Goal: Task Accomplishment & Management: Use online tool/utility

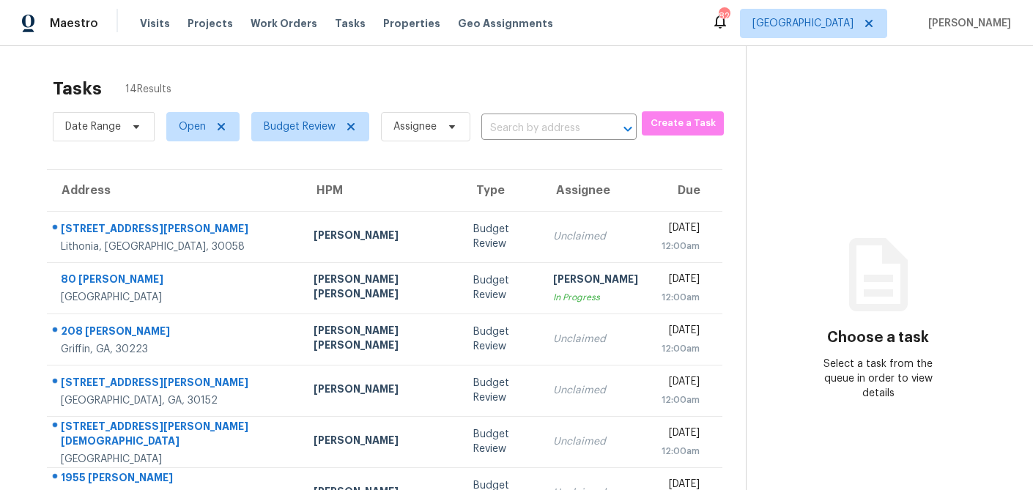
scroll to position [272, 0]
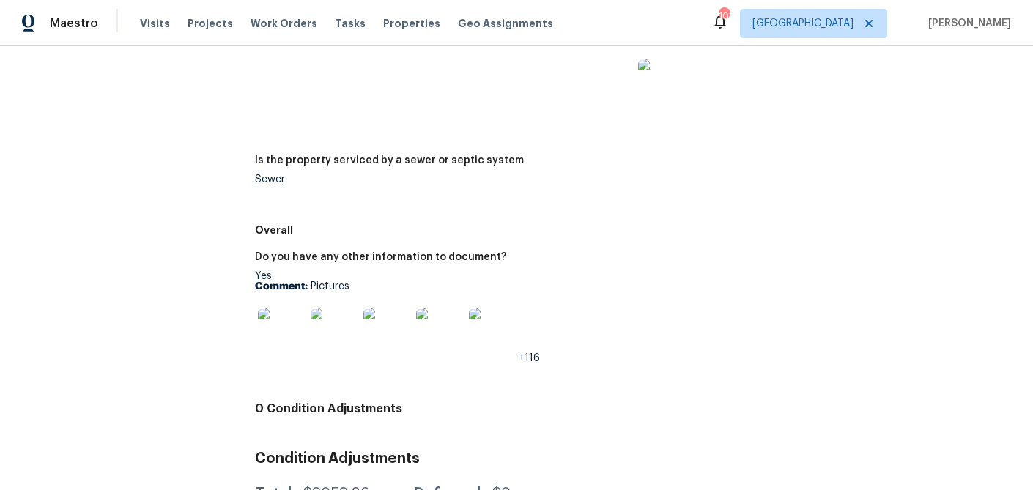
scroll to position [2403, 0]
click at [274, 324] on img at bounding box center [281, 330] width 47 height 47
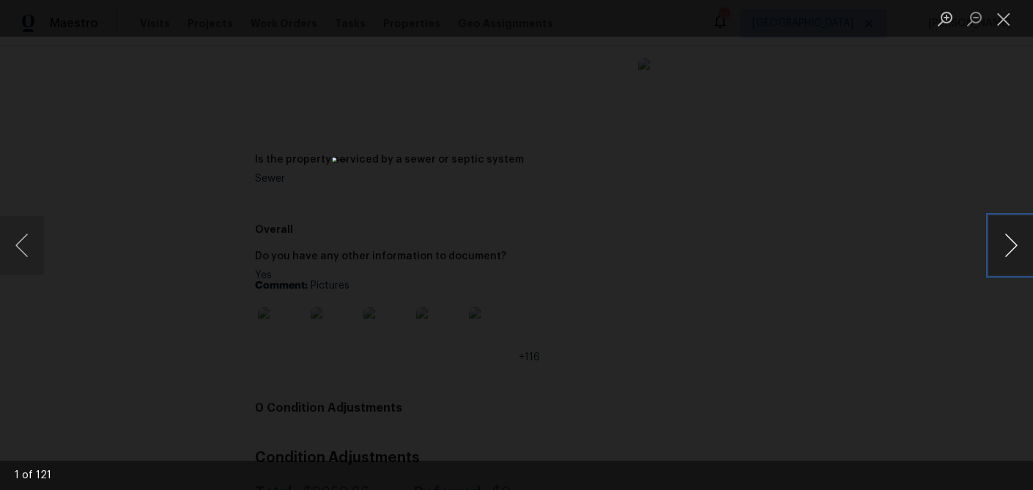
click at [1007, 242] on button "Next image" at bounding box center [1011, 245] width 44 height 59
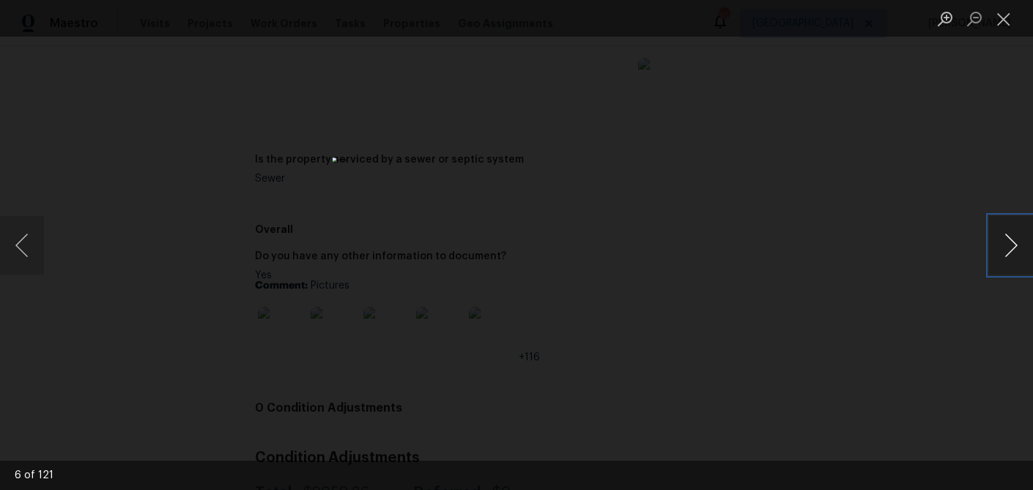
click at [1007, 242] on button "Next image" at bounding box center [1011, 245] width 44 height 59
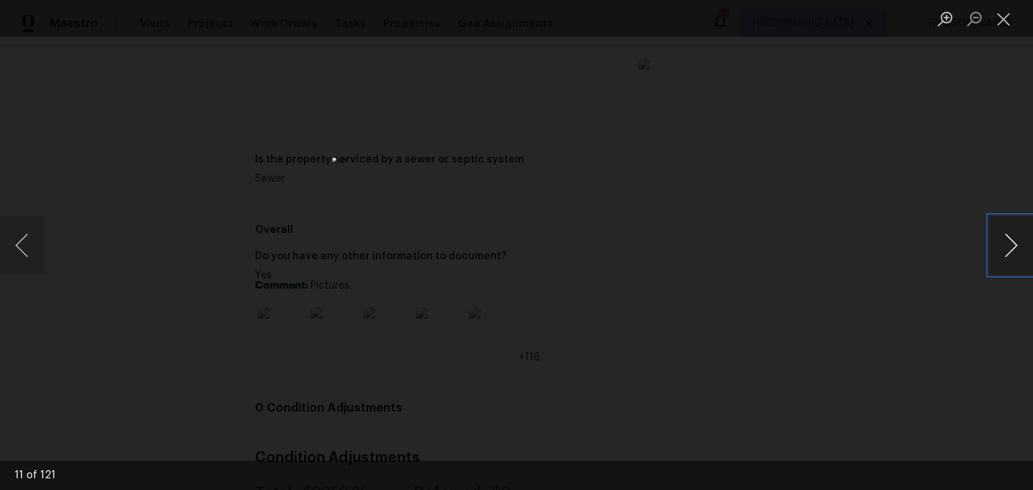
click at [1007, 242] on button "Next image" at bounding box center [1011, 245] width 44 height 59
click at [1009, 242] on button "Next image" at bounding box center [1011, 245] width 44 height 59
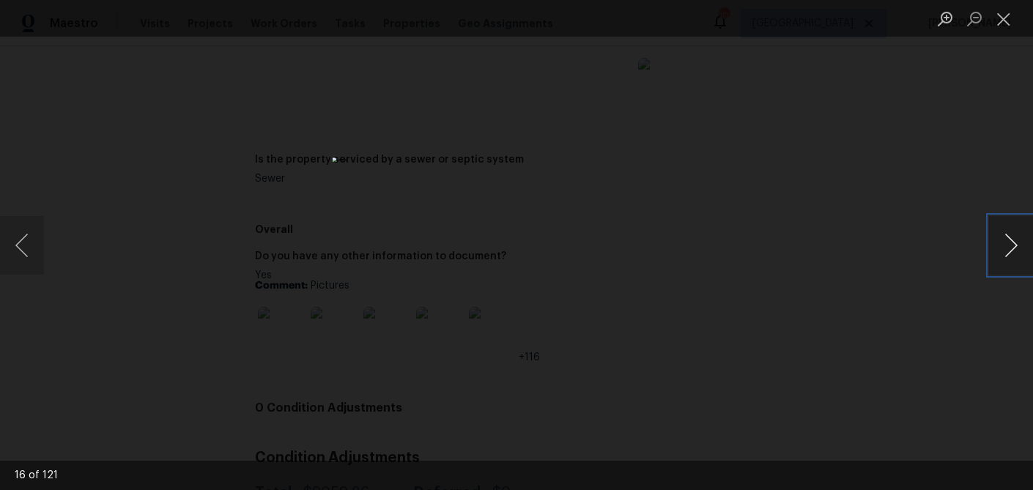
click at [1009, 242] on button "Next image" at bounding box center [1011, 245] width 44 height 59
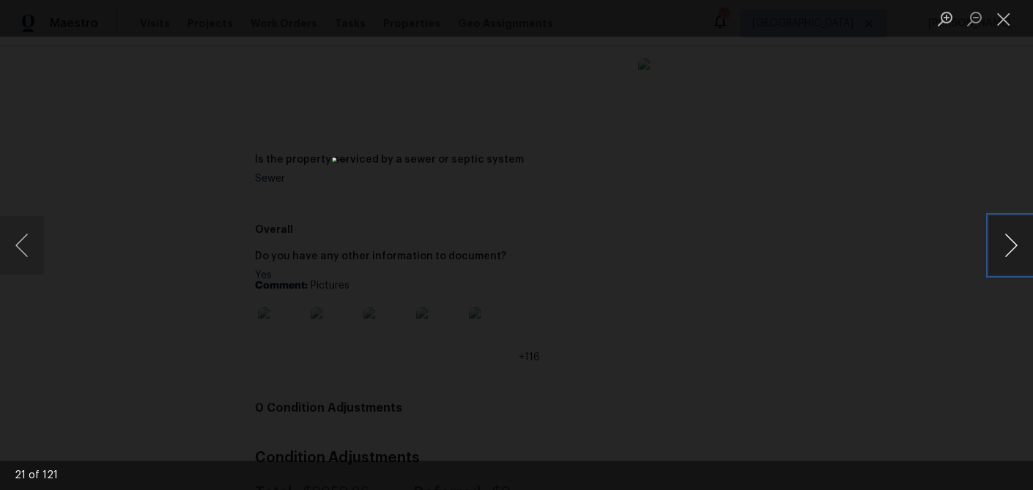
click at [1009, 242] on button "Next image" at bounding box center [1011, 245] width 44 height 59
click at [1009, 248] on button "Next image" at bounding box center [1011, 245] width 44 height 59
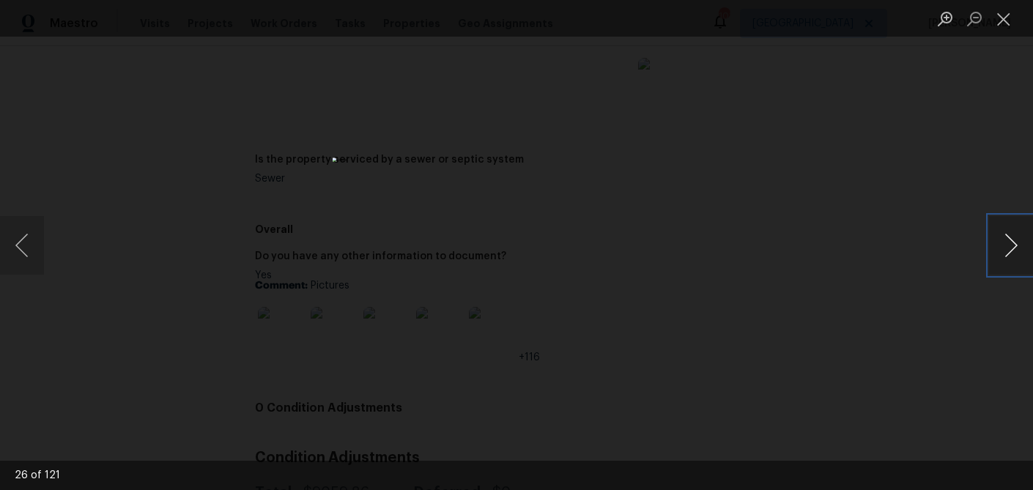
click at [1009, 248] on button "Next image" at bounding box center [1011, 245] width 44 height 59
click at [32, 240] on button "Previous image" at bounding box center [22, 245] width 44 height 59
click at [1001, 248] on button "Next image" at bounding box center [1011, 245] width 44 height 59
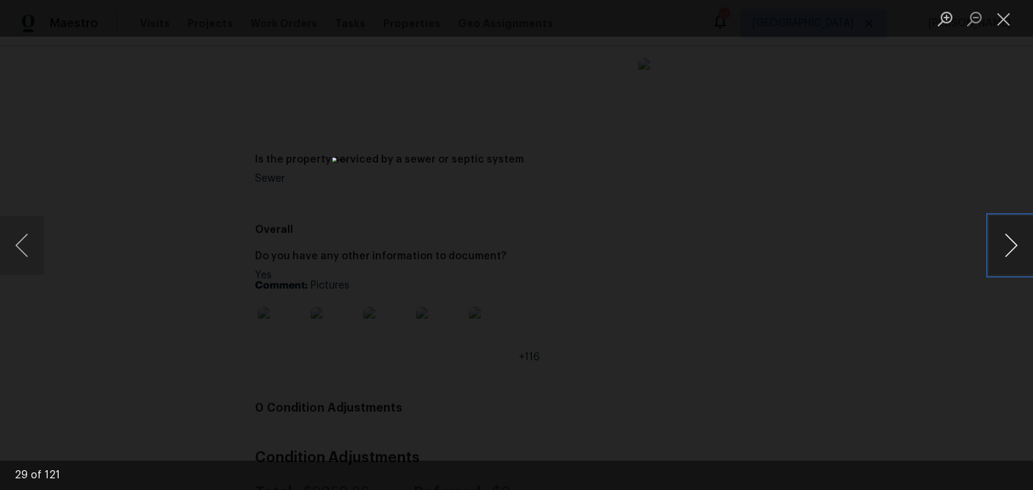
click at [1001, 248] on button "Next image" at bounding box center [1011, 245] width 44 height 59
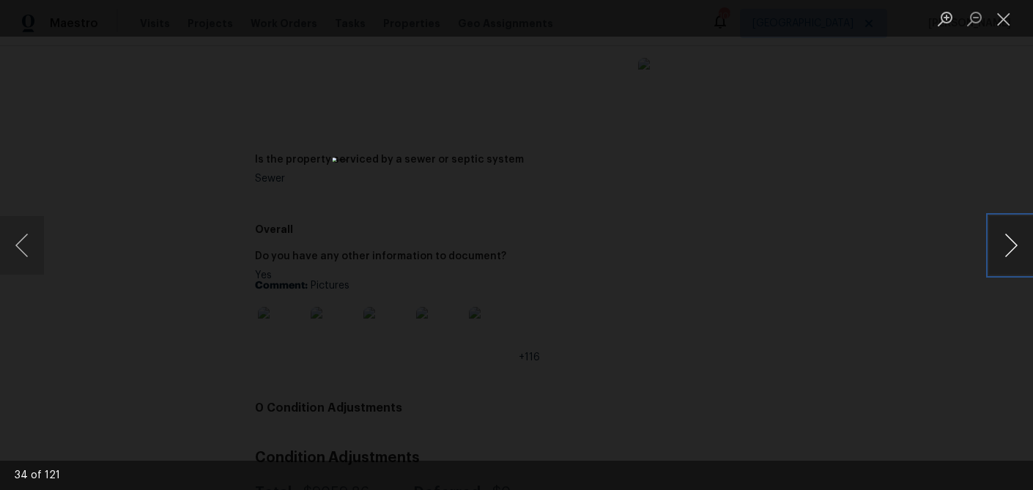
click at [1001, 248] on button "Next image" at bounding box center [1011, 245] width 44 height 59
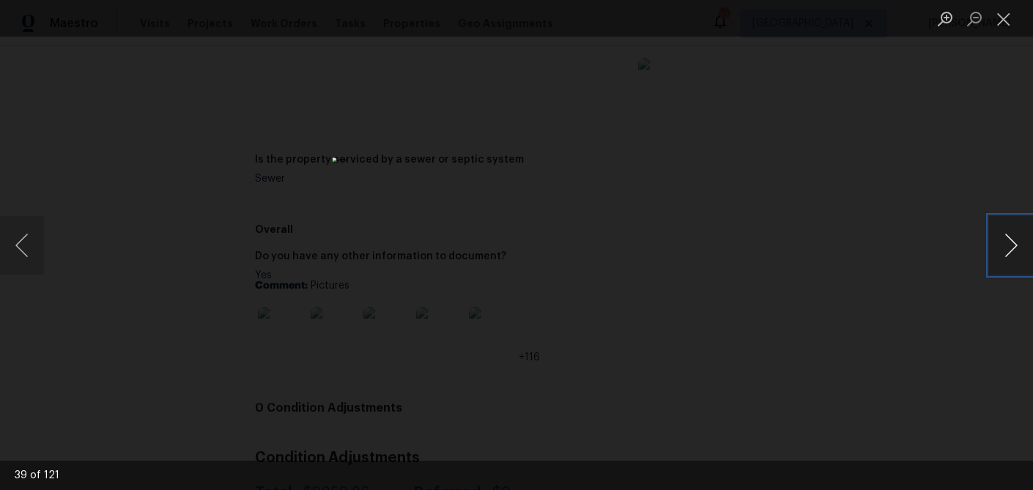
click at [1001, 248] on button "Next image" at bounding box center [1011, 245] width 44 height 59
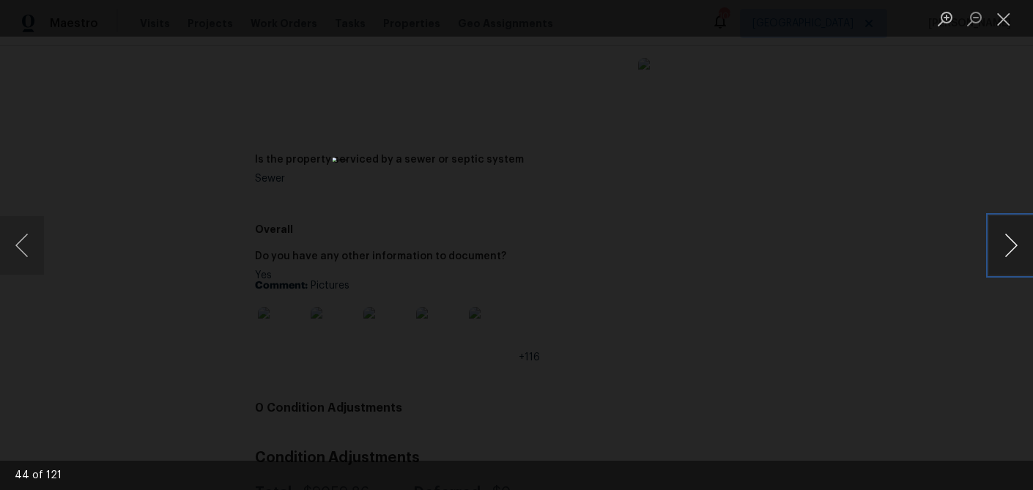
click at [1001, 248] on button "Next image" at bounding box center [1011, 245] width 44 height 59
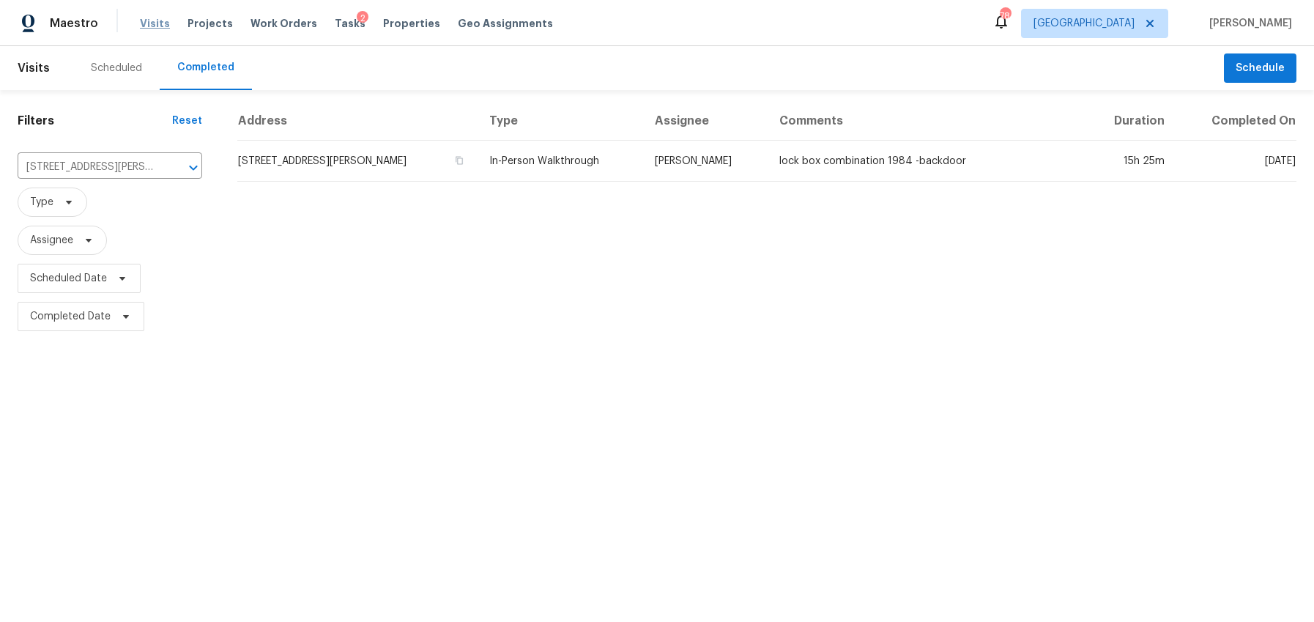
click at [155, 27] on span "Visits" at bounding box center [155, 23] width 30 height 15
click at [140, 62] on div "Scheduled" at bounding box center [116, 68] width 51 height 15
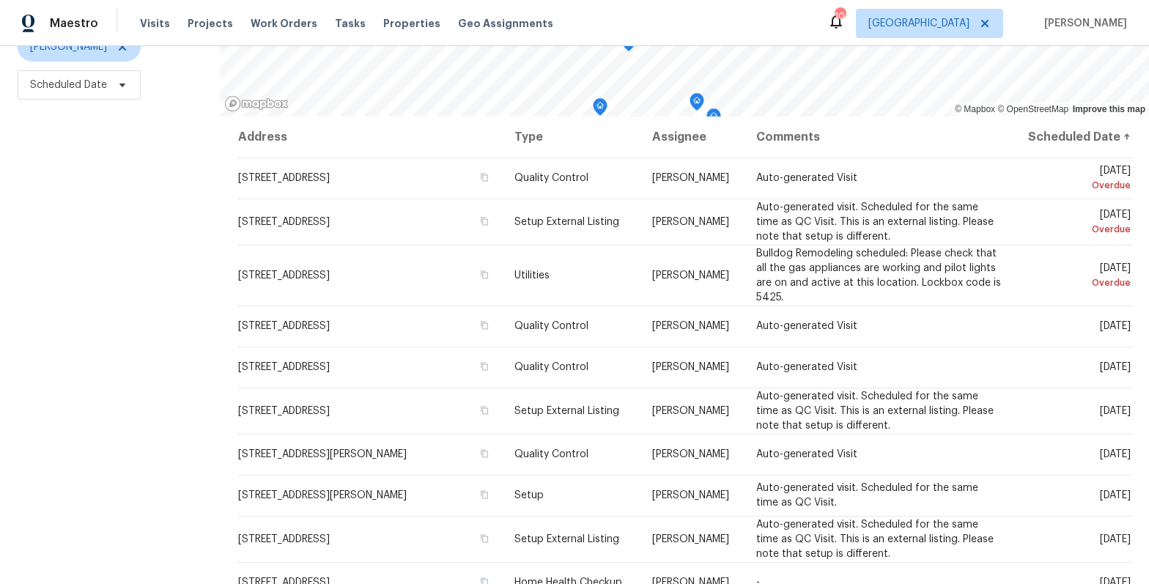
scroll to position [469, 0]
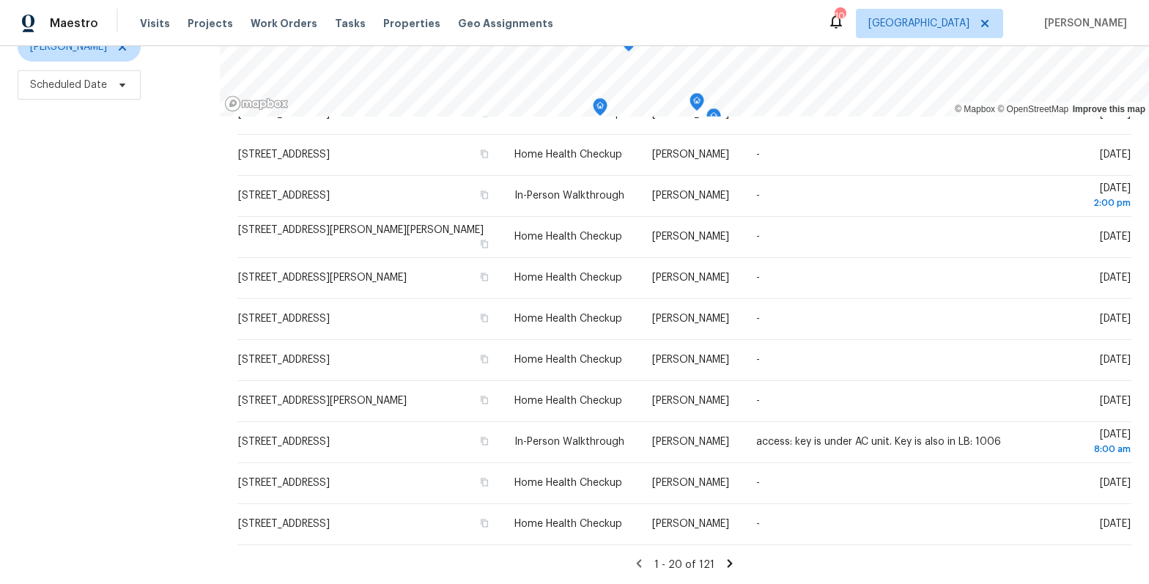
click at [727, 561] on icon at bounding box center [729, 563] width 5 height 8
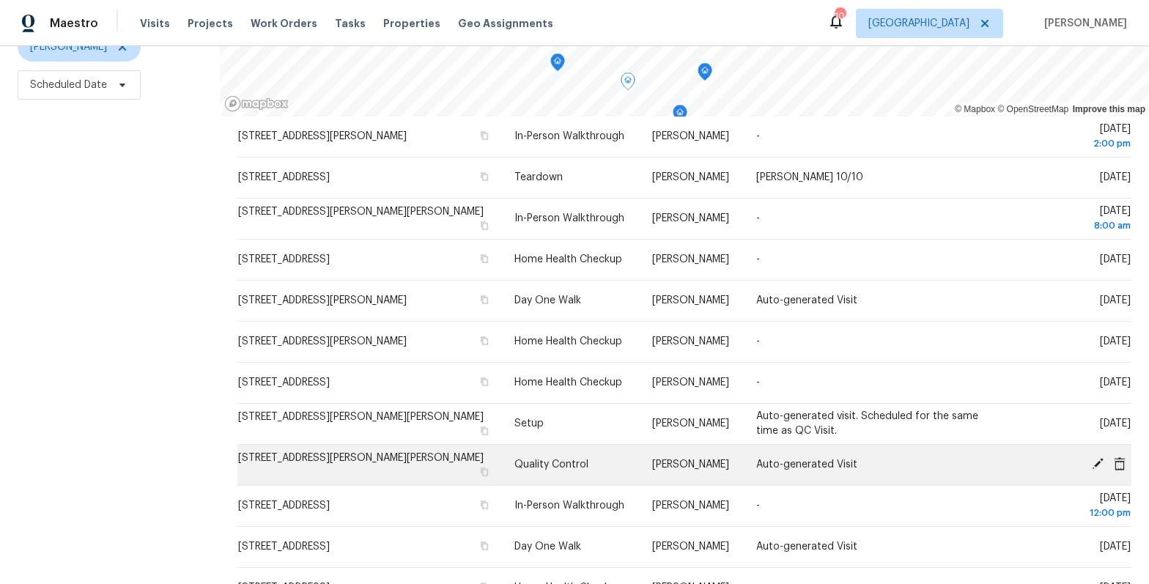
scroll to position [286, 0]
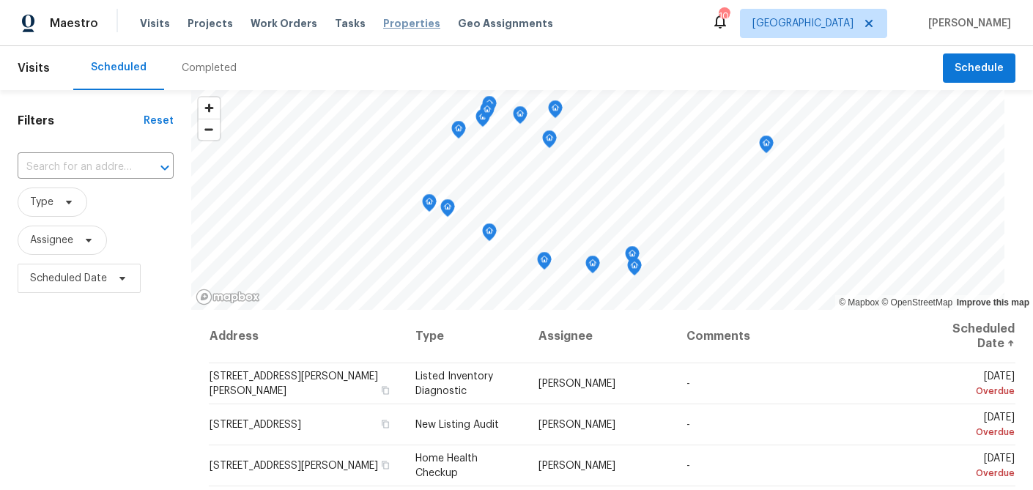
click at [384, 24] on span "Properties" at bounding box center [411, 23] width 57 height 15
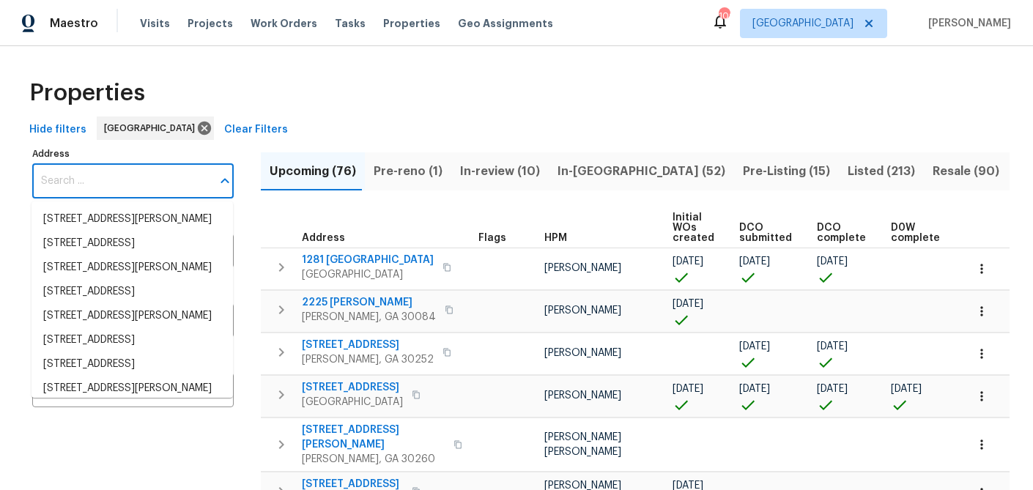
click at [72, 184] on input "Address" at bounding box center [121, 181] width 179 height 34
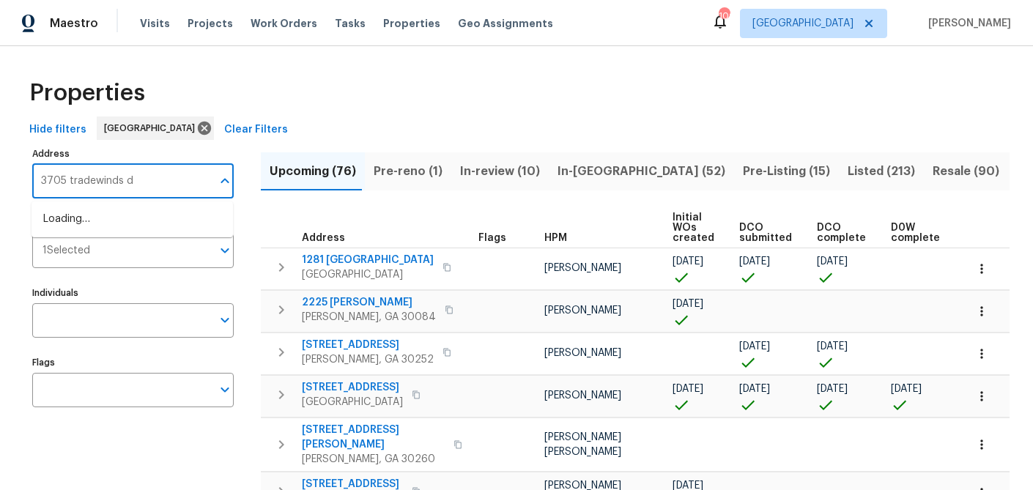
type input "[STREET_ADDRESS]"
click at [70, 216] on li "[STREET_ADDRESS][PERSON_NAME]" at bounding box center [131, 219] width 201 height 24
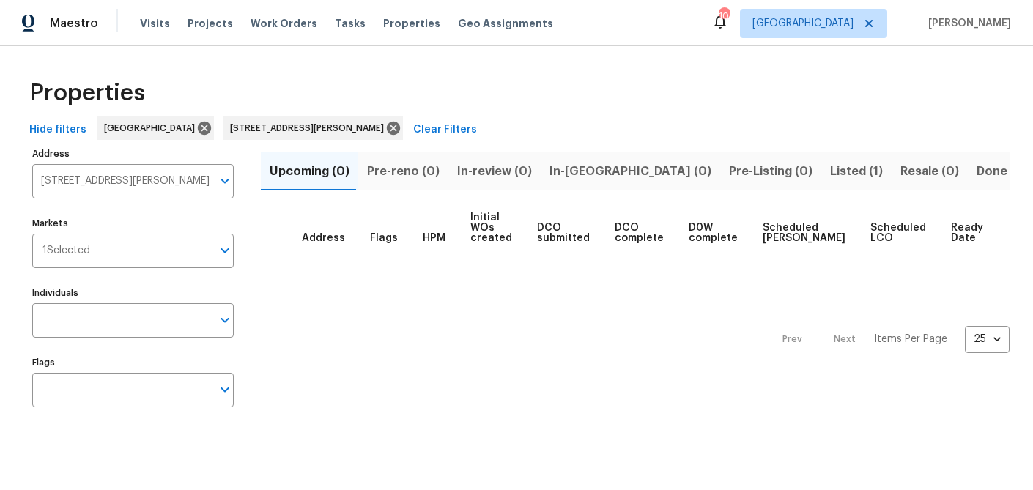
click at [830, 170] on span "Listed (1)" at bounding box center [856, 171] width 53 height 21
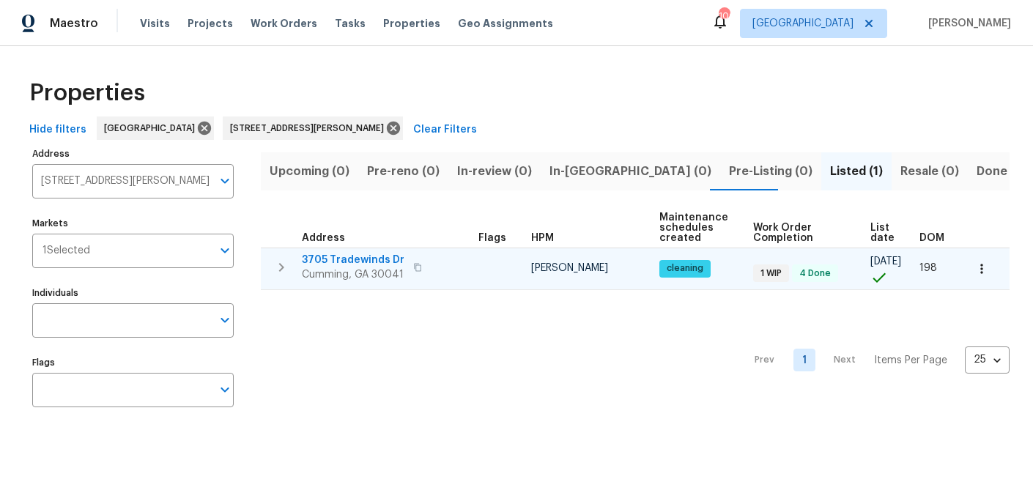
click at [357, 262] on span "3705 Tradewinds Dr" at bounding box center [353, 260] width 103 height 15
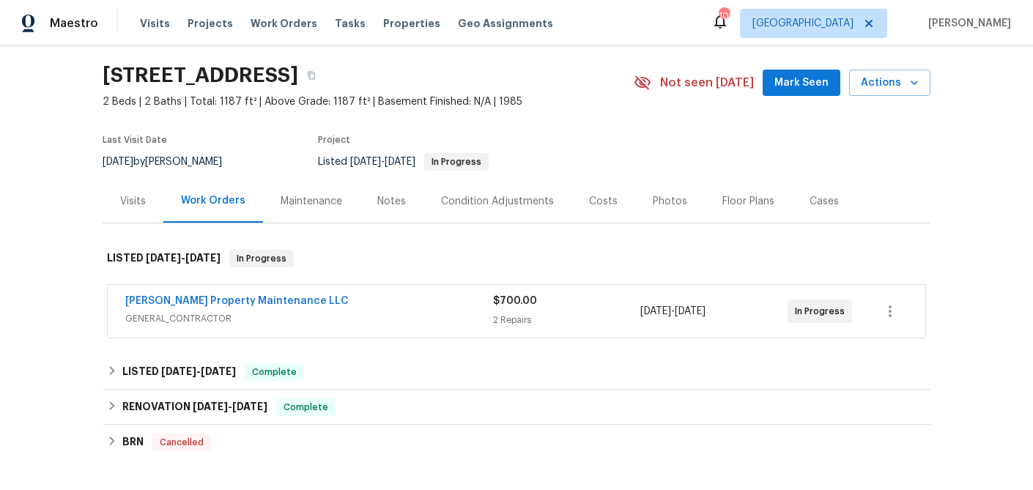
scroll to position [31, 0]
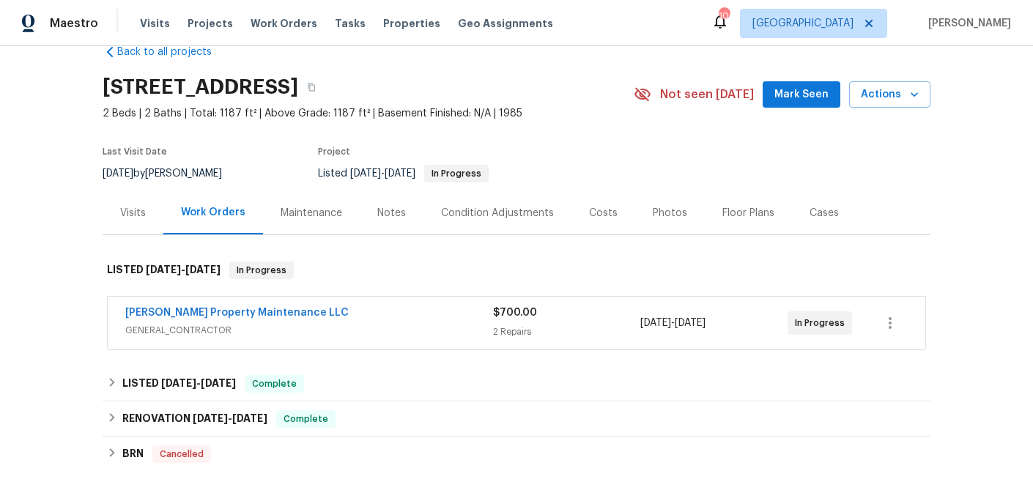
click at [200, 327] on span "GENERAL_CONTRACTOR" at bounding box center [309, 330] width 368 height 15
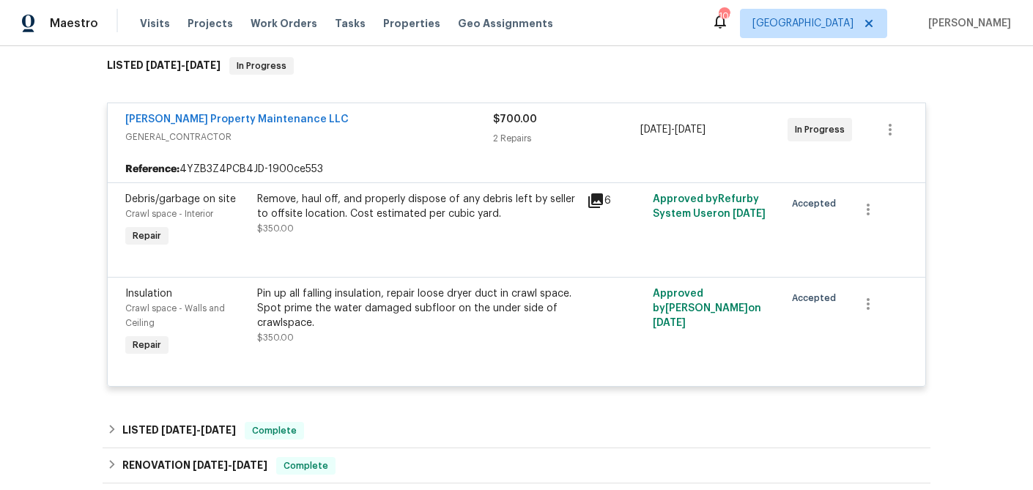
scroll to position [242, 0]
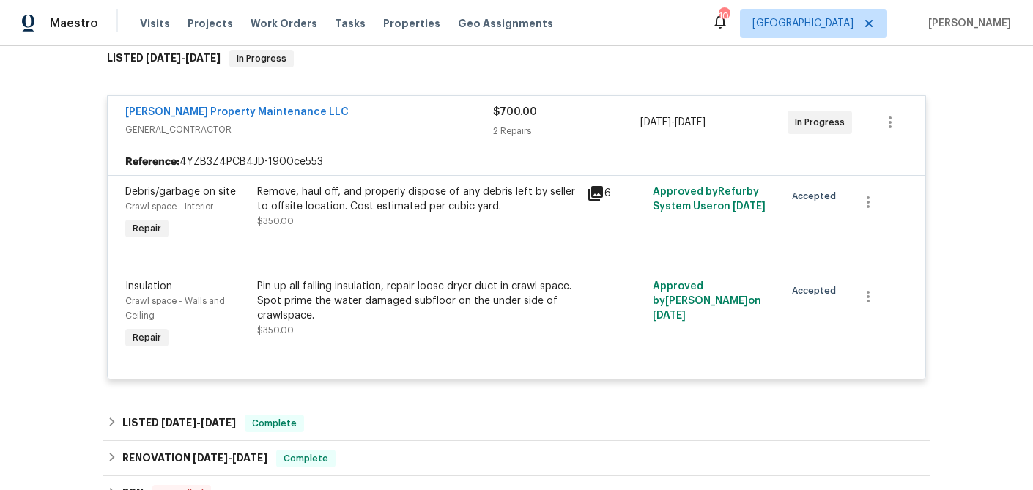
click at [487, 220] on div "Remove, haul off, and properly dispose of any debris left by seller to offsite …" at bounding box center [417, 207] width 321 height 44
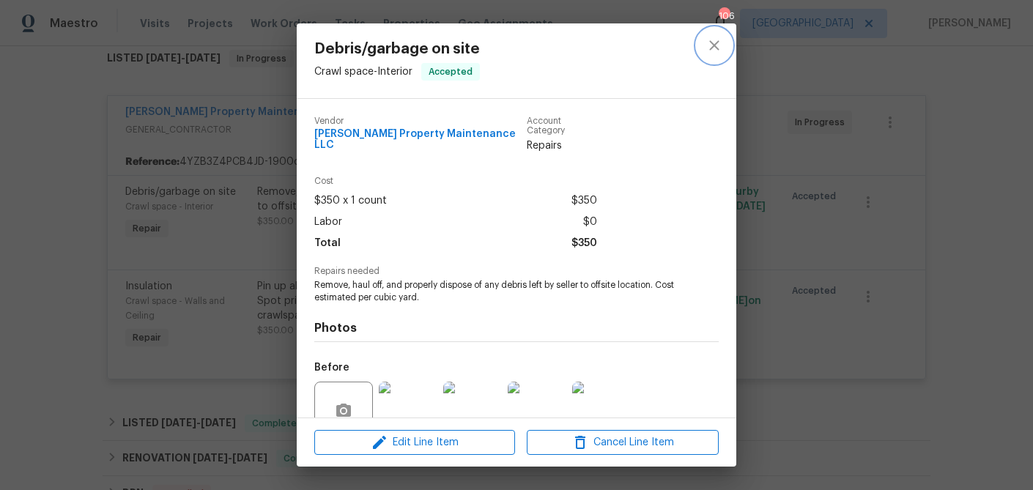
click at [711, 46] on icon "close" at bounding box center [714, 46] width 18 height 18
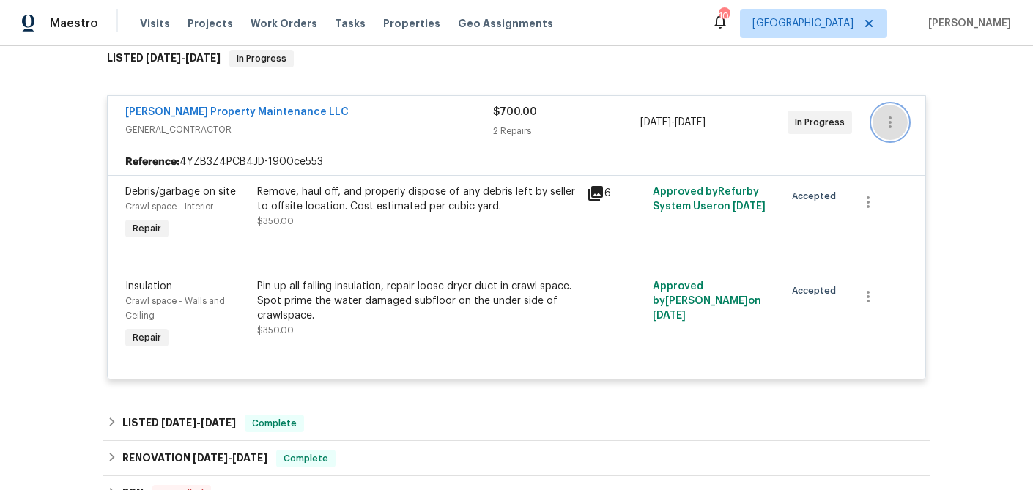
click at [886, 119] on icon "button" at bounding box center [890, 123] width 18 height 18
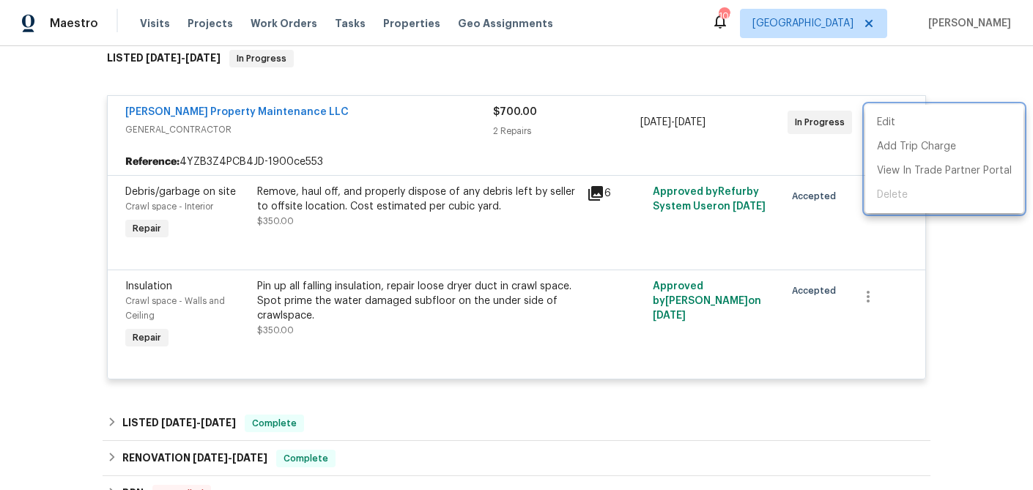
click at [590, 205] on div at bounding box center [516, 245] width 1033 height 490
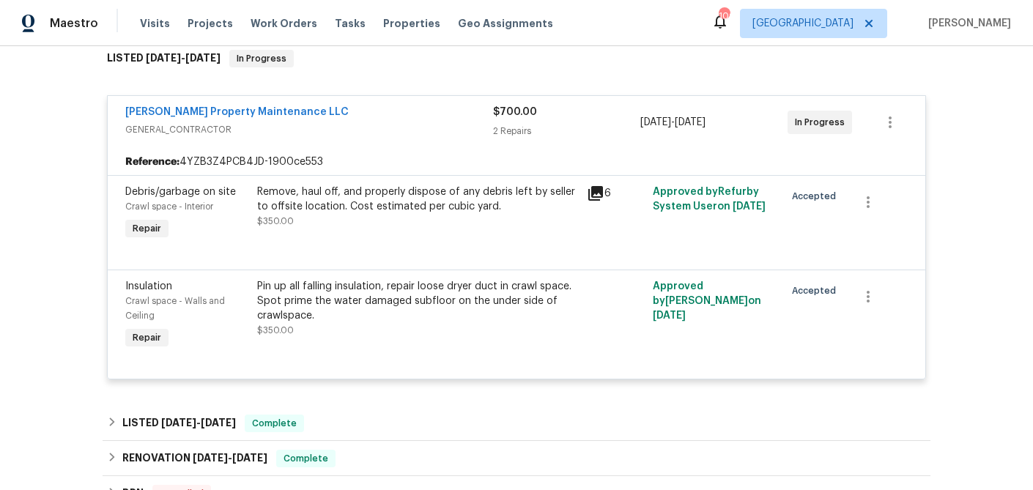
click at [256, 119] on span "Glen Property Maintenance LLC" at bounding box center [236, 112] width 223 height 15
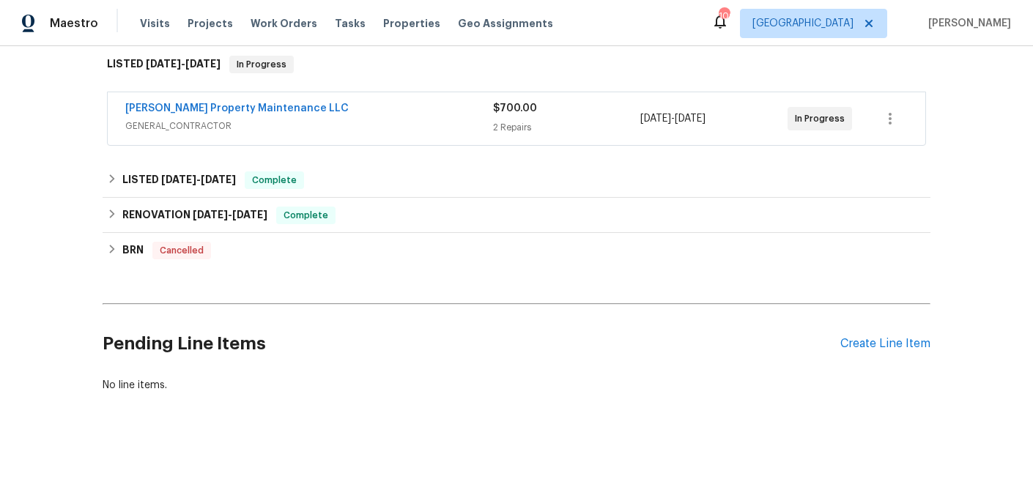
scroll to position [237, 0]
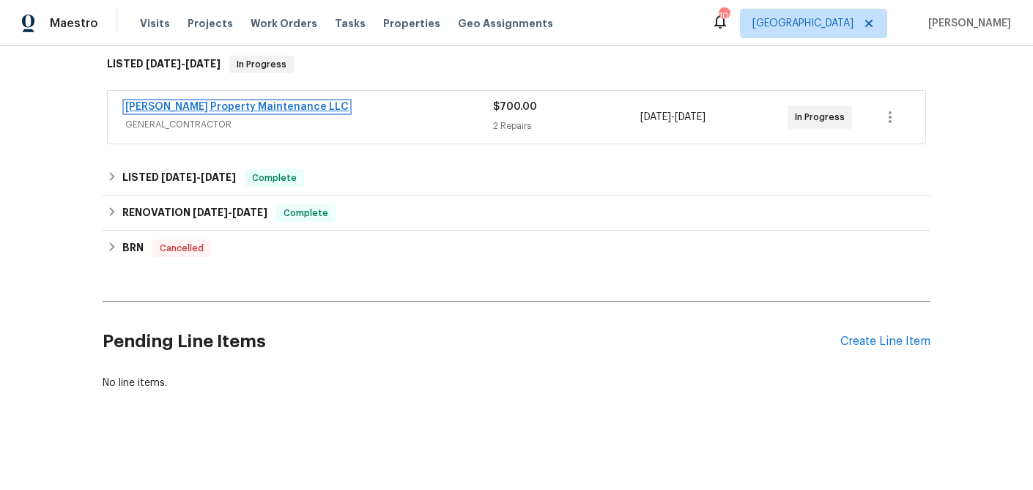
click at [253, 108] on link "Glen Property Maintenance LLC" at bounding box center [236, 107] width 223 height 10
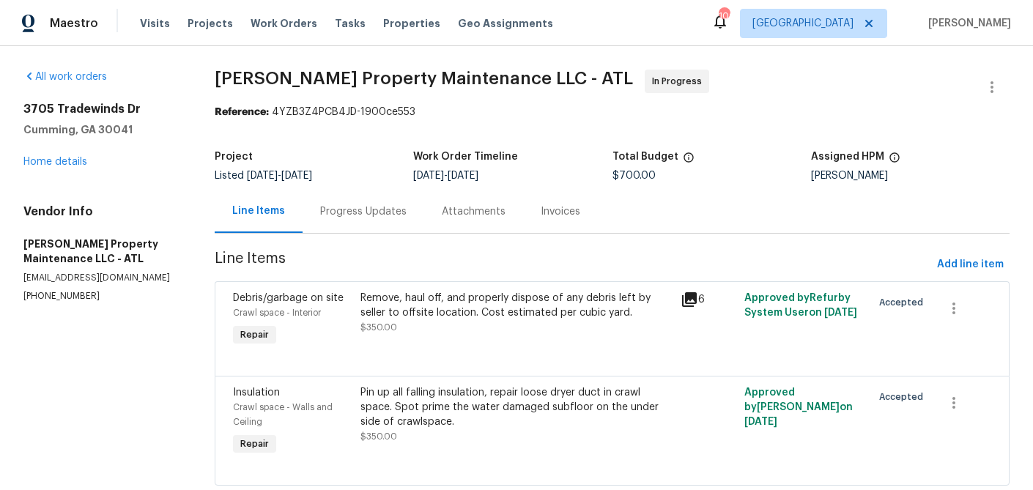
scroll to position [37, 0]
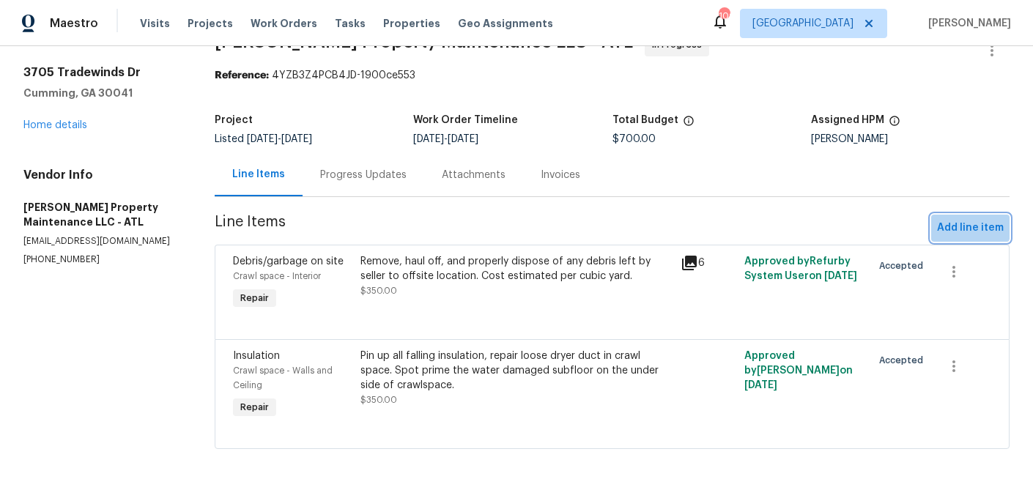
click at [949, 221] on span "Add line item" at bounding box center [970, 228] width 67 height 18
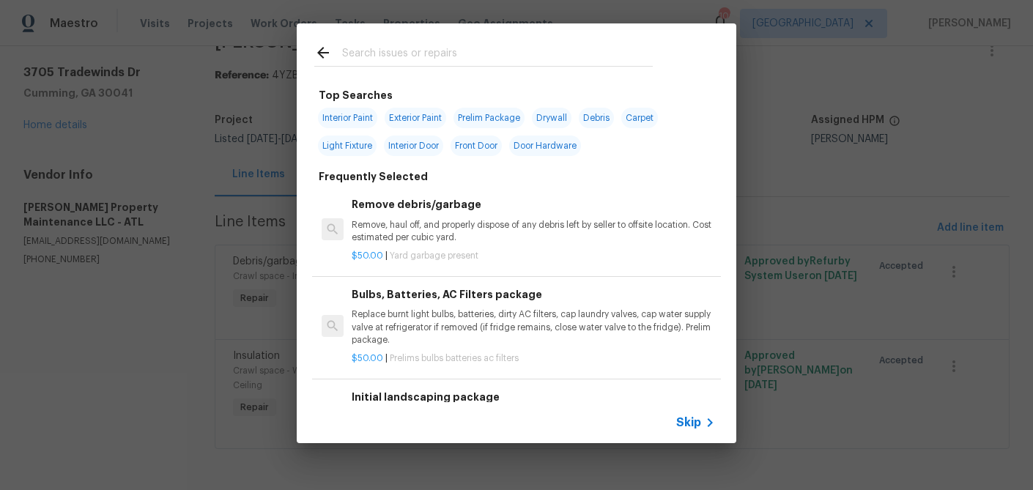
click at [442, 58] on input "text" at bounding box center [497, 55] width 311 height 22
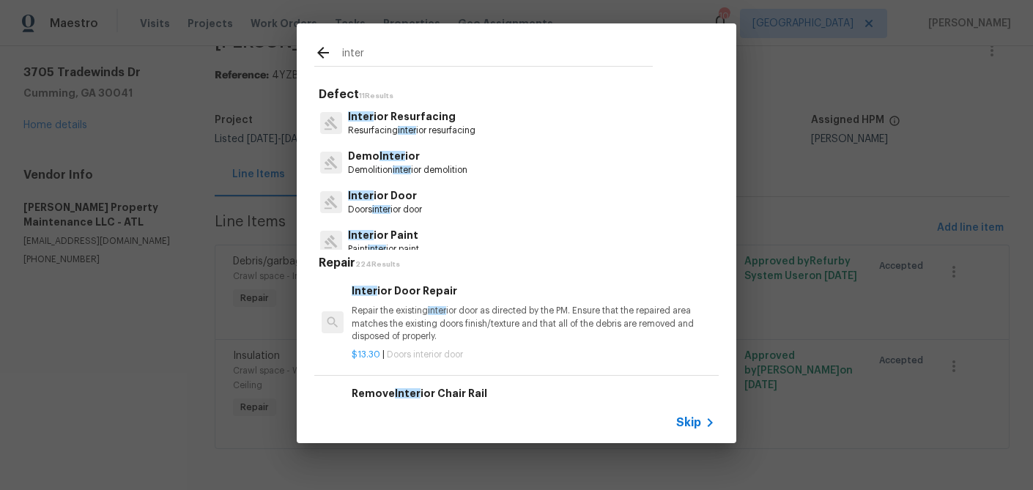
type input "inter"
click at [435, 125] on p "Resurfacing inter ior resurfacing" at bounding box center [411, 131] width 127 height 12
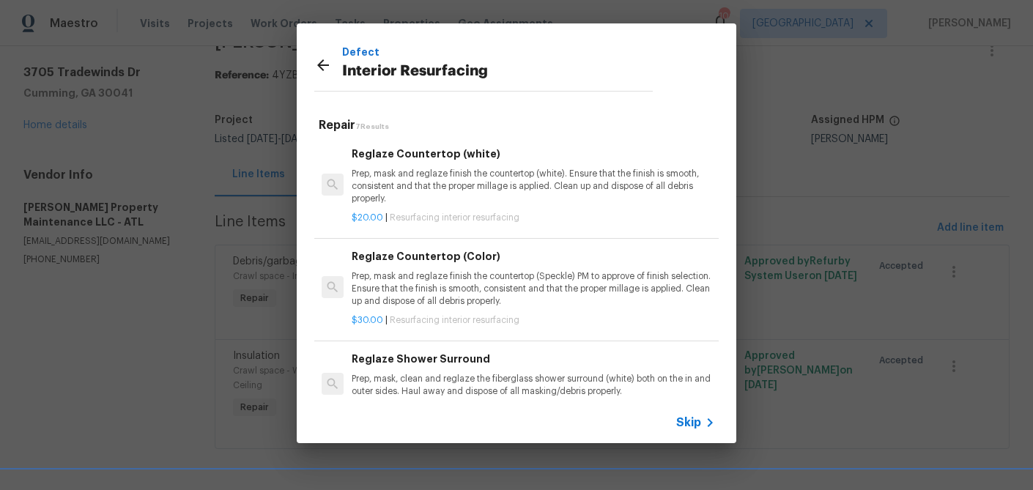
click at [404, 171] on p "Prep, mask and reglaze finish the countertop (white). Ensure that the finish is…" at bounding box center [533, 186] width 363 height 37
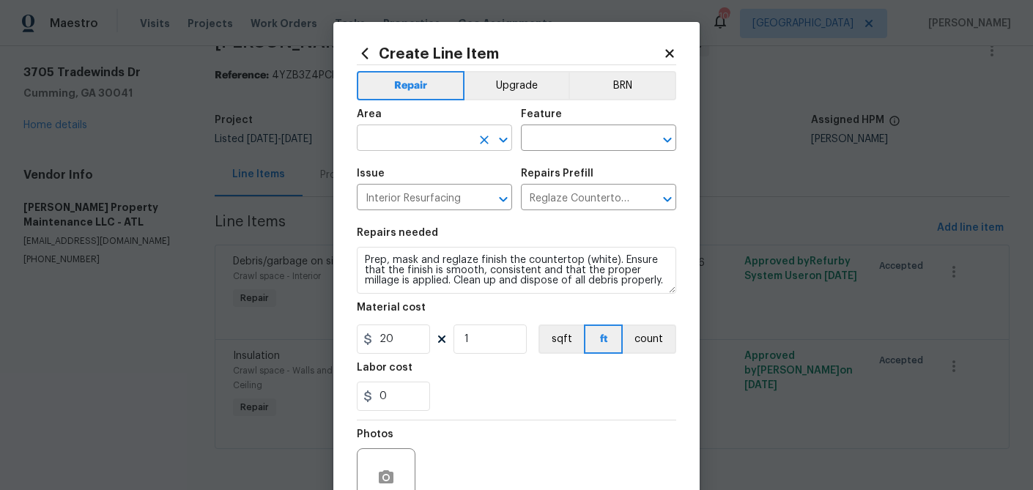
click at [421, 142] on input "text" at bounding box center [414, 139] width 114 height 23
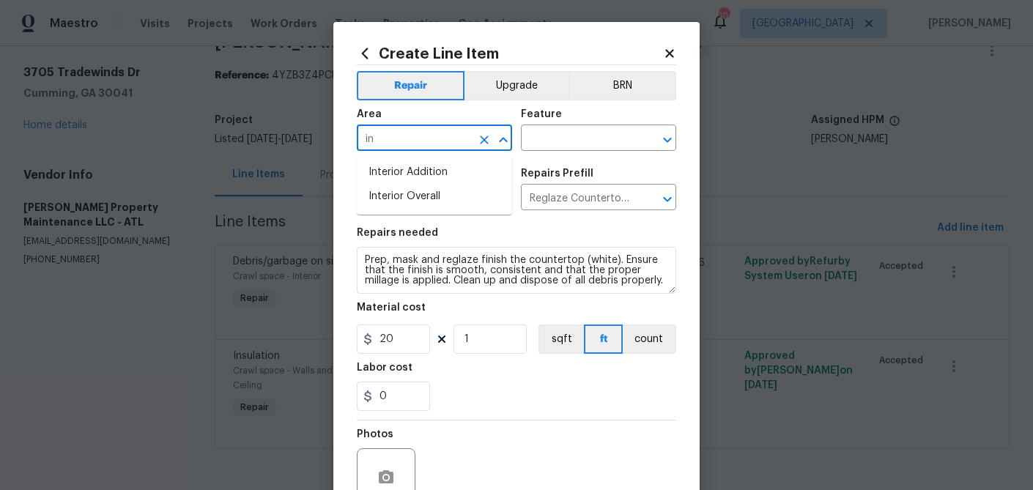
type input "i"
type input "exter"
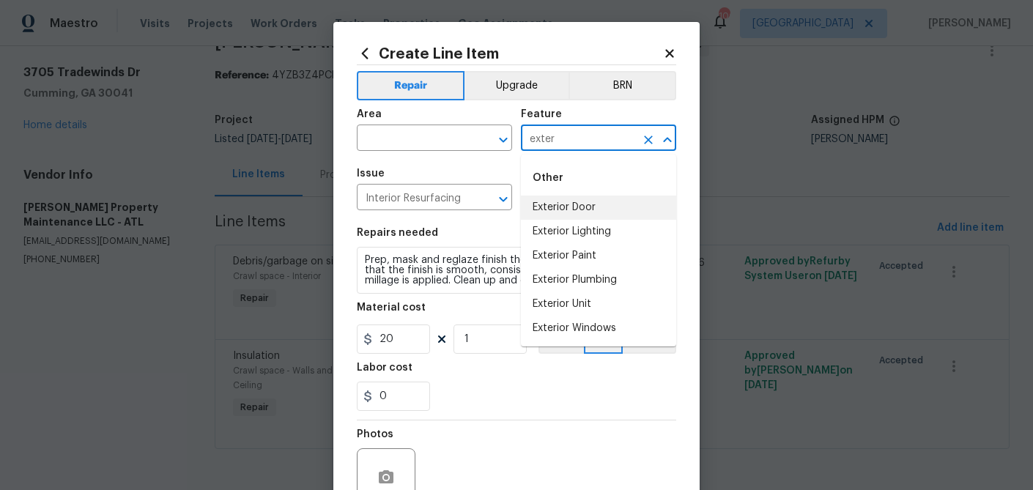
type input "exter"
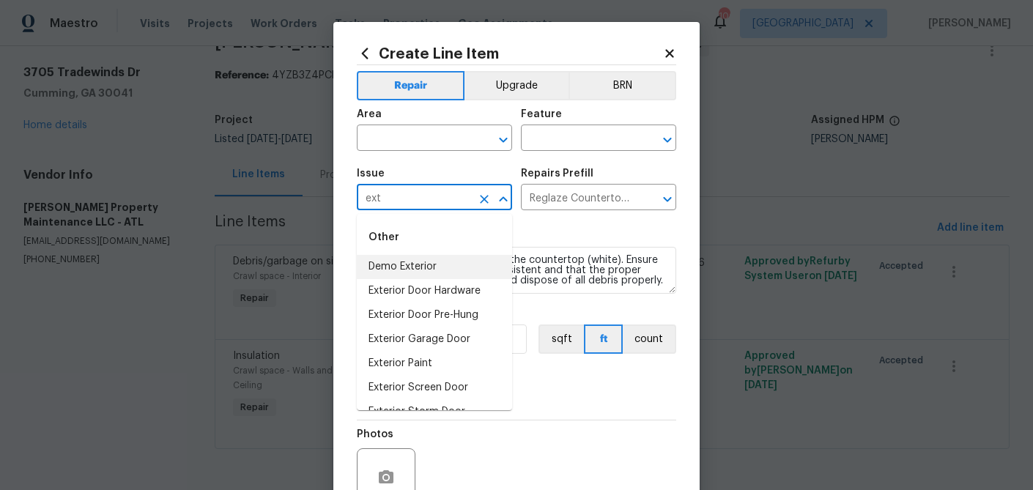
click at [423, 259] on li "Demo Exterior" at bounding box center [434, 267] width 155 height 24
type input "Demo Exterior"
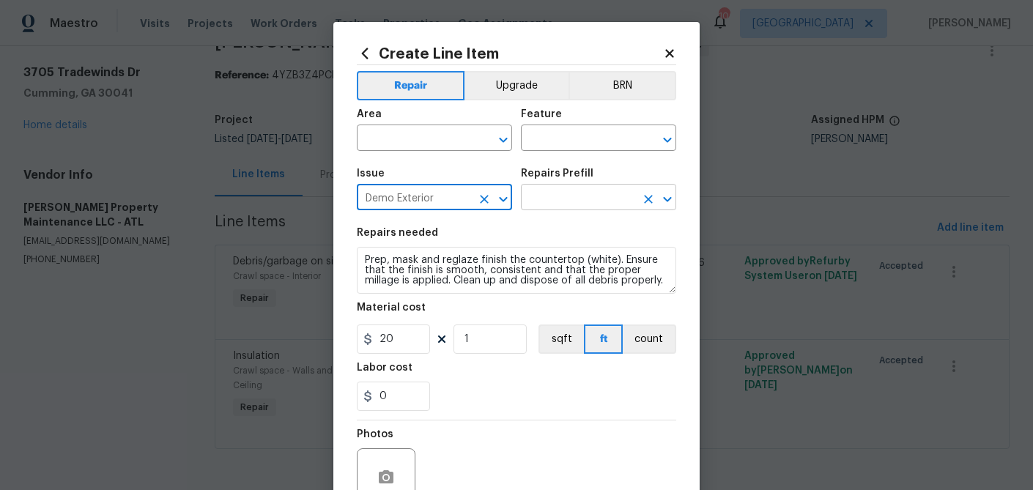
type input "Demo Exterior"
click at [569, 201] on input "text" at bounding box center [578, 199] width 114 height 23
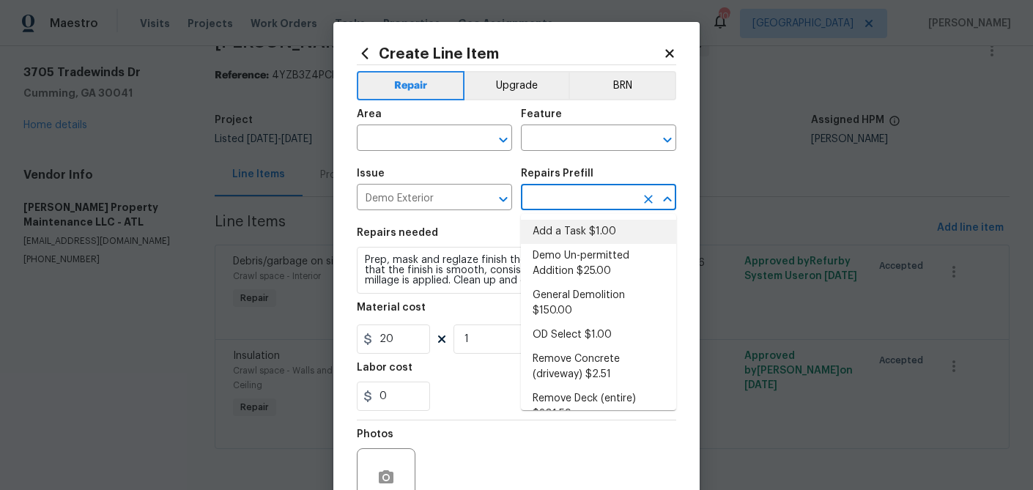
click at [567, 227] on li "Add a Task $1.00" at bounding box center [598, 232] width 155 height 24
type input "Demolition"
type input "Add a Task $1.00"
type textarea "HPM to detail"
type input "1"
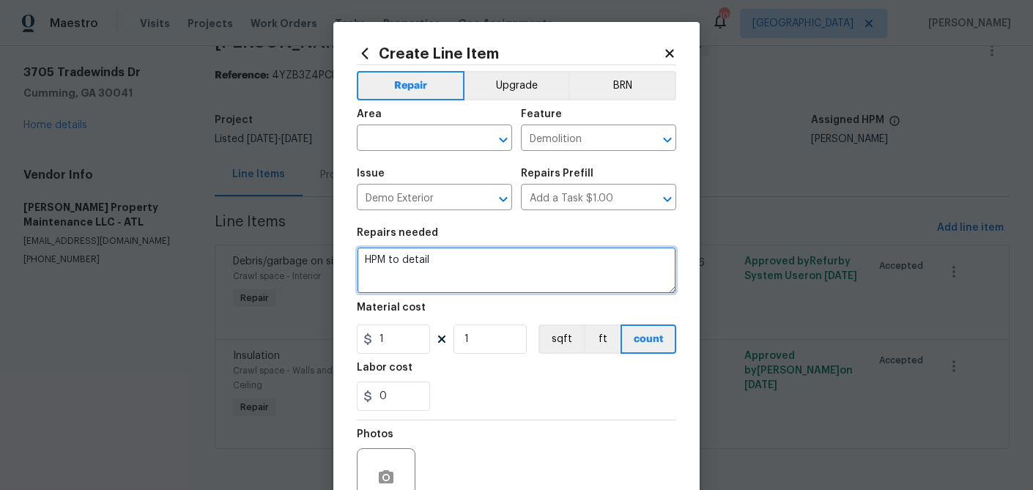
drag, startPoint x: 357, startPoint y: 259, endPoint x: 333, endPoint y: 259, distance: 23.4
click at [333, 259] on div "Create Line Item Repair Upgrade BRN Area ​ Feature Demolition ​ Issue Demo Exte…" at bounding box center [516, 315] width 366 height 587
type textarea "On call pay for 3 weeks"
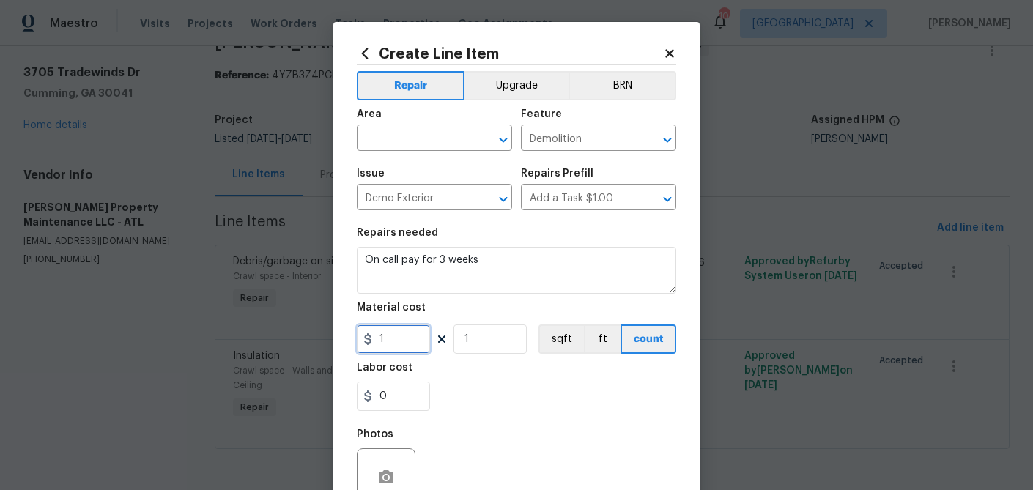
drag, startPoint x: 339, startPoint y: 341, endPoint x: 330, endPoint y: 341, distance: 9.5
click at [330, 341] on div "Create Line Item Repair Upgrade BRN Area ​ Feature Demolition ​ Issue Demo Exte…" at bounding box center [516, 245] width 1033 height 490
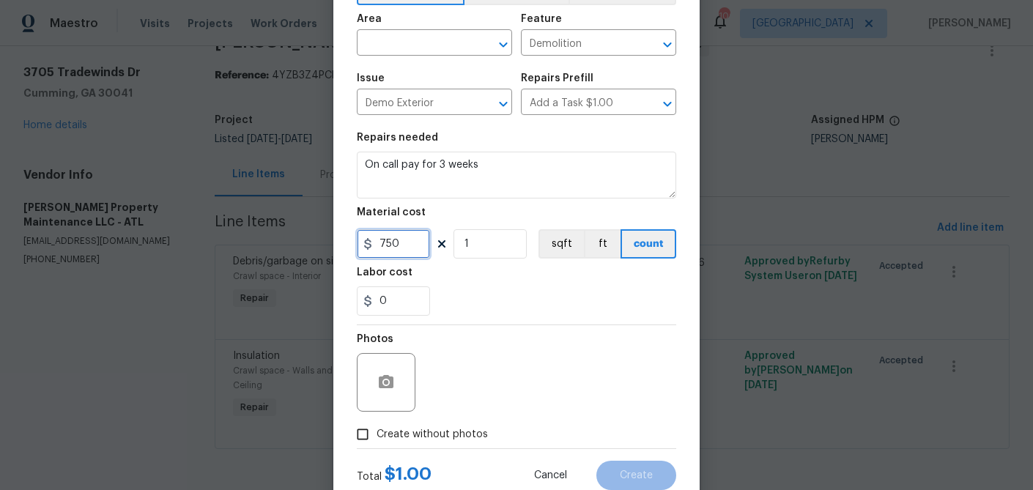
scroll to position [105, 0]
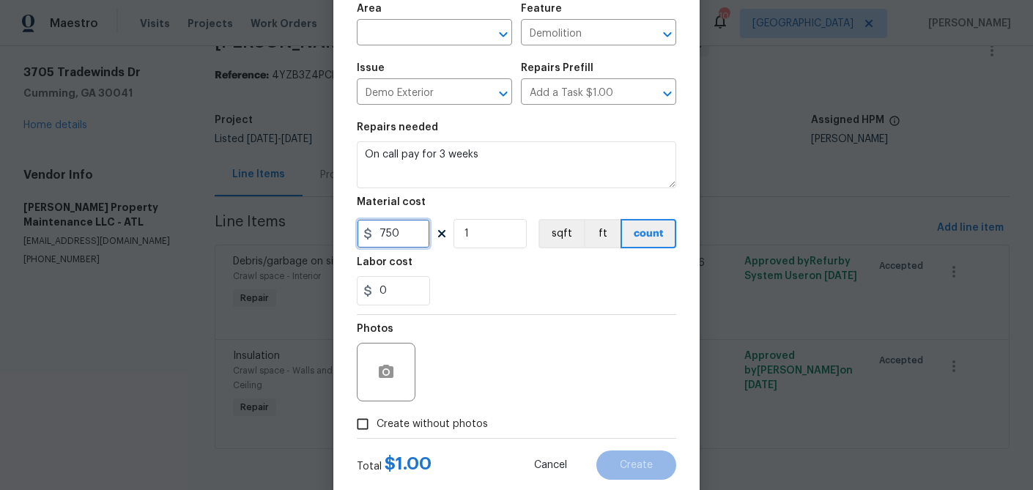
type input "750"
click at [359, 428] on input "Create without photos" at bounding box center [363, 424] width 28 height 28
checkbox input "true"
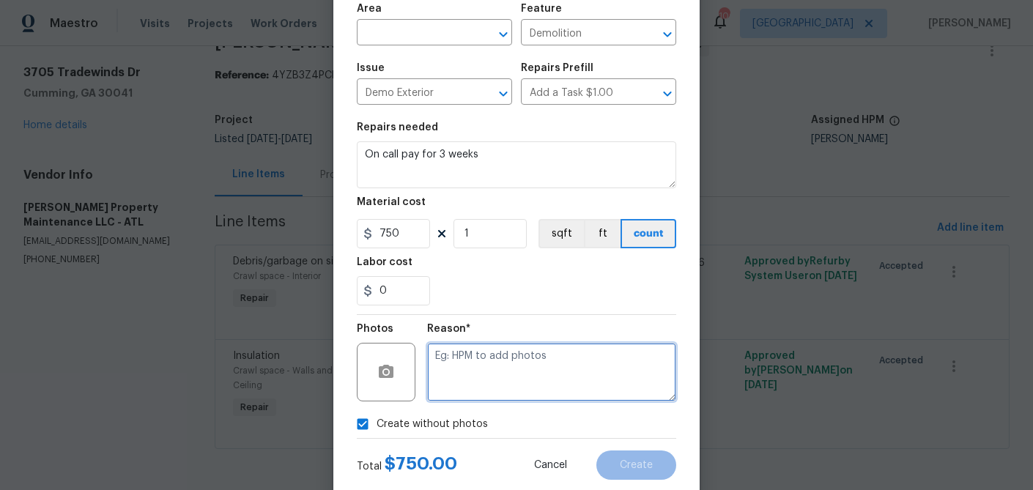
click at [452, 382] on textarea at bounding box center [551, 372] width 249 height 59
type textarea "d"
click at [514, 418] on div "Create without photos" at bounding box center [516, 424] width 319 height 28
click at [504, 307] on section "Repairs needed On call pay for 3 weeks Material cost 750 1 sqft ft count Labor …" at bounding box center [516, 214] width 319 height 201
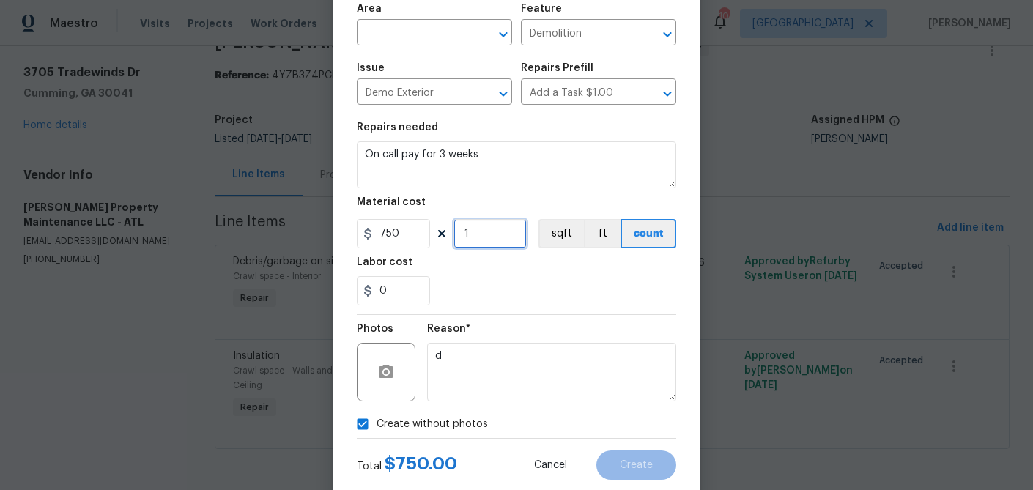
click at [494, 229] on input "1" at bounding box center [489, 233] width 73 height 29
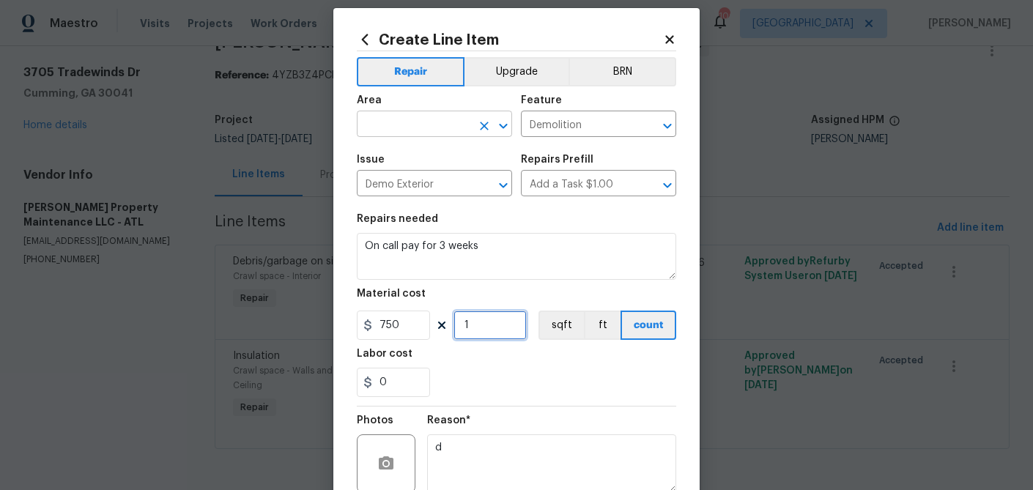
scroll to position [15, 0]
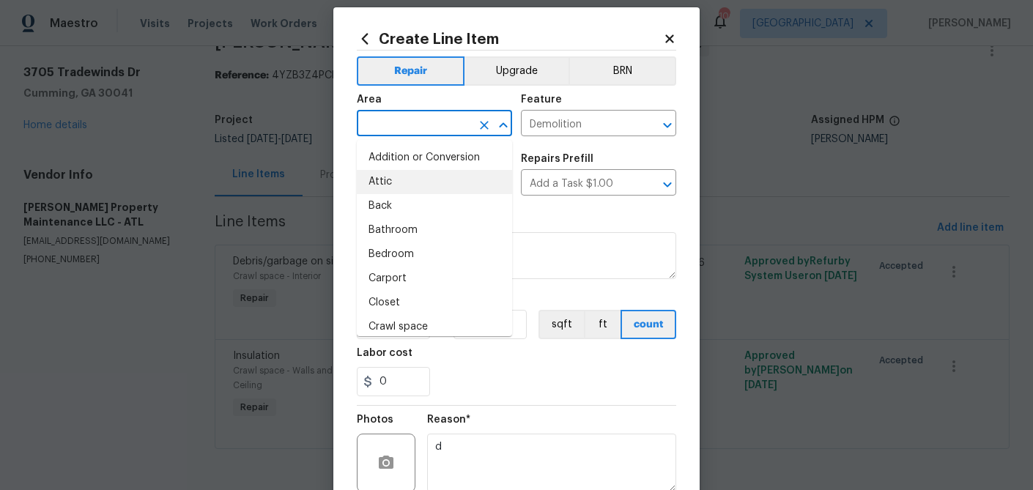
click at [432, 116] on input "text" at bounding box center [414, 125] width 114 height 23
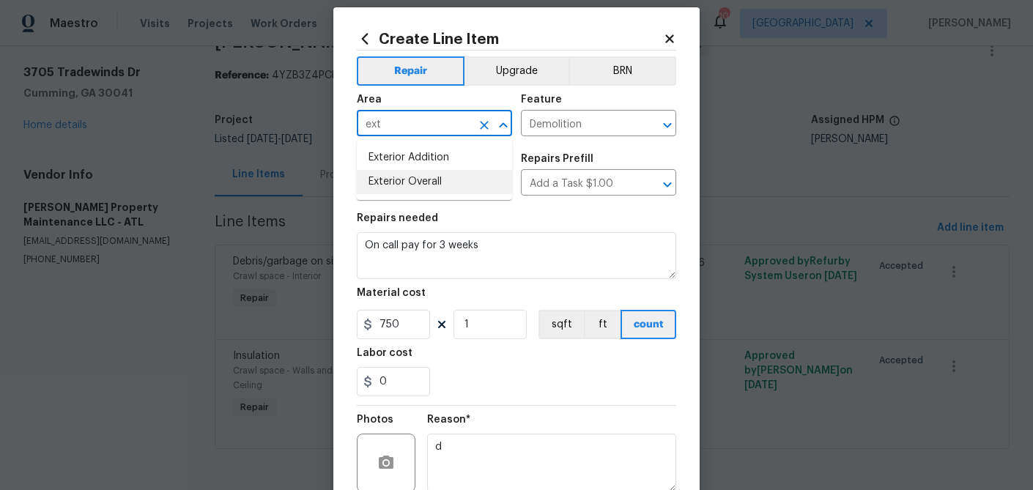
click at [419, 175] on li "Exterior Overall" at bounding box center [434, 182] width 155 height 24
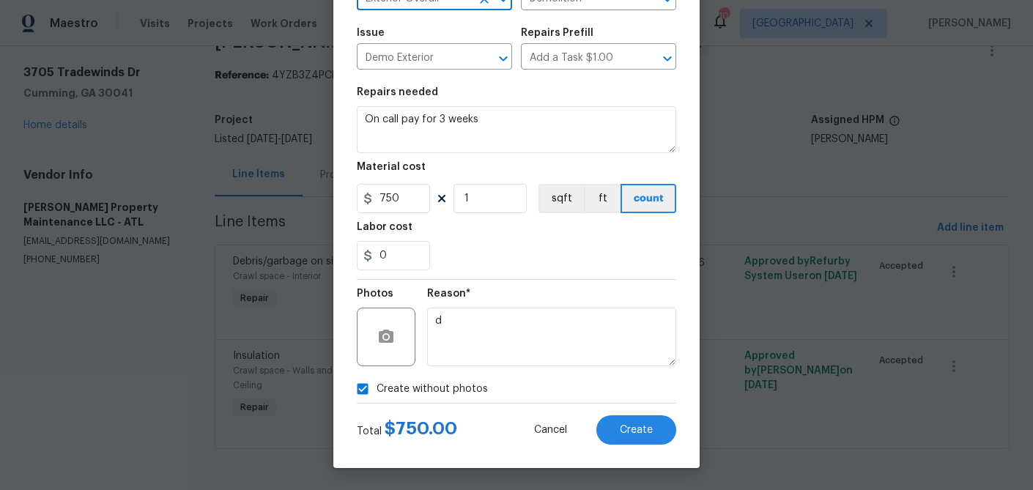
scroll to position [141, 0]
type input "Exterior Overall"
click at [633, 429] on span "Create" at bounding box center [636, 430] width 33 height 11
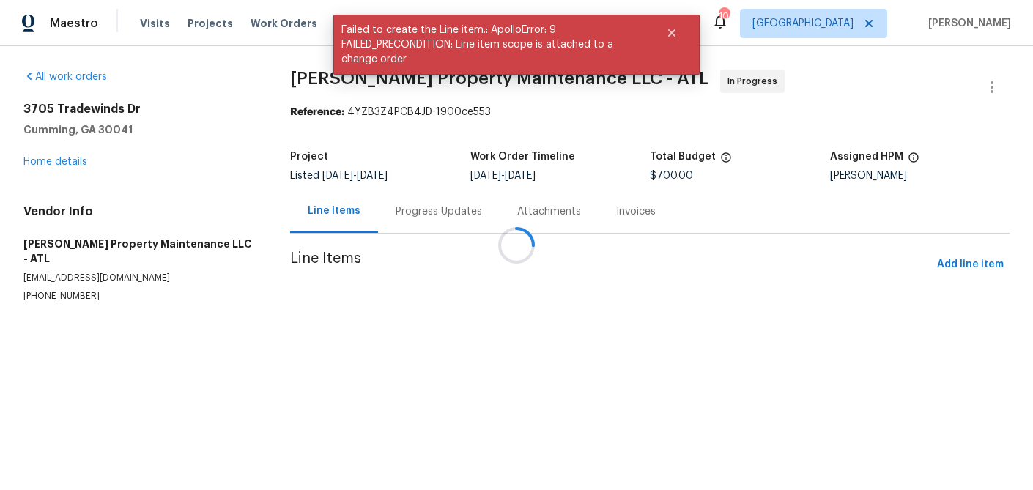
scroll to position [0, 0]
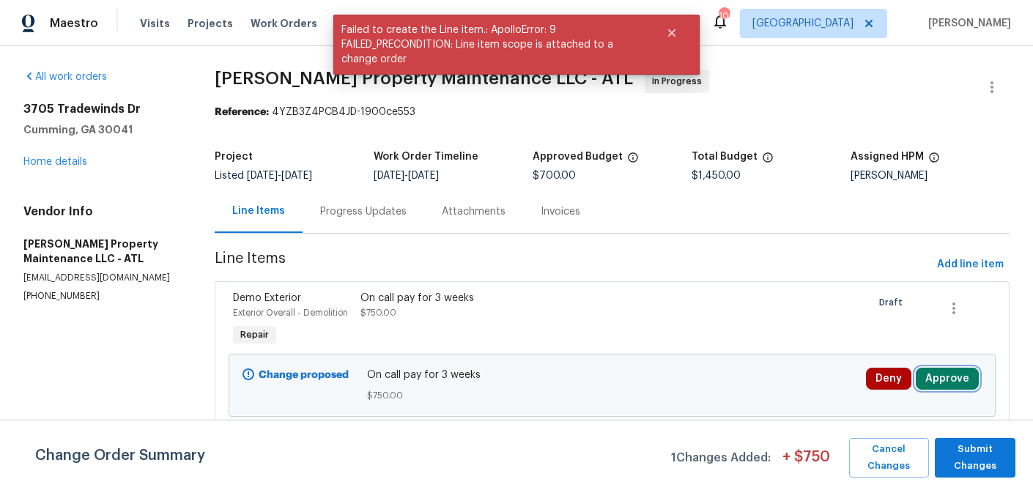
click at [938, 378] on button "Approve" at bounding box center [947, 379] width 63 height 22
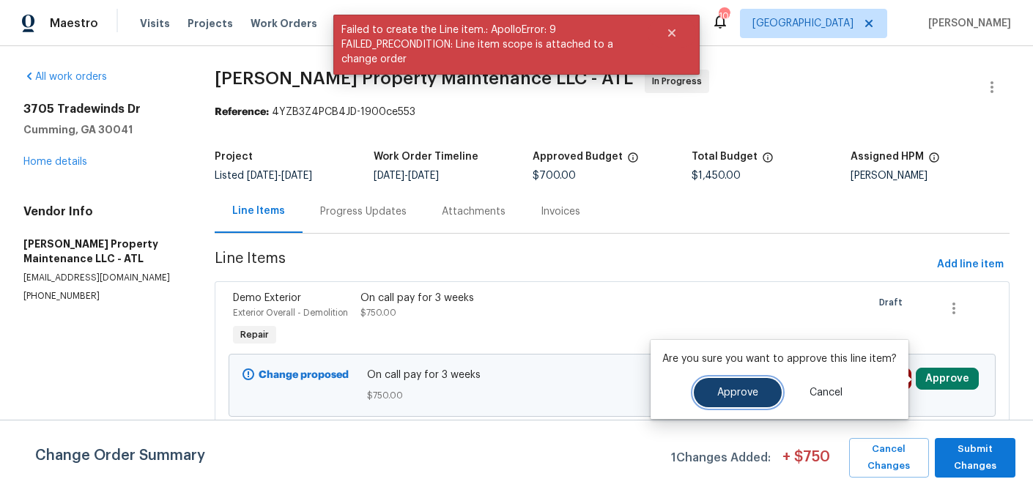
click at [738, 385] on button "Approve" at bounding box center [738, 392] width 88 height 29
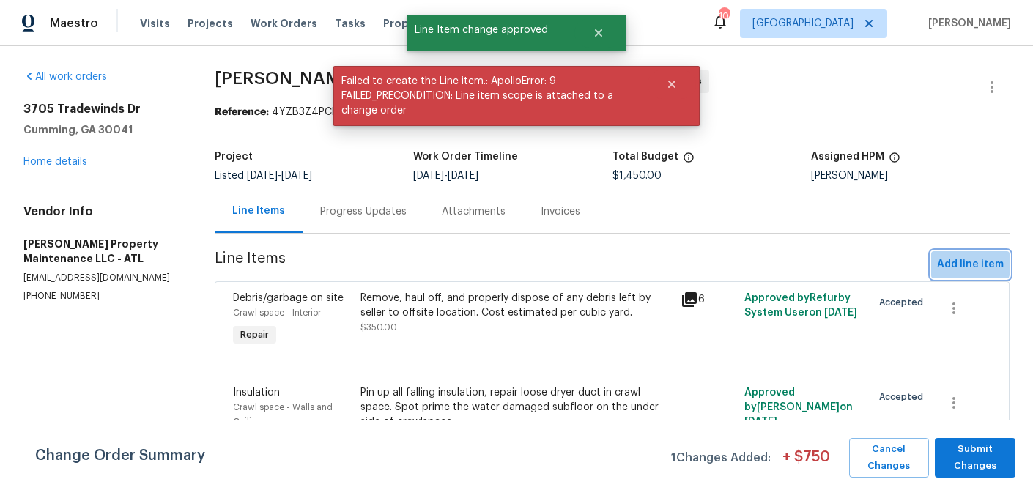
click at [952, 262] on span "Add line item" at bounding box center [970, 265] width 67 height 18
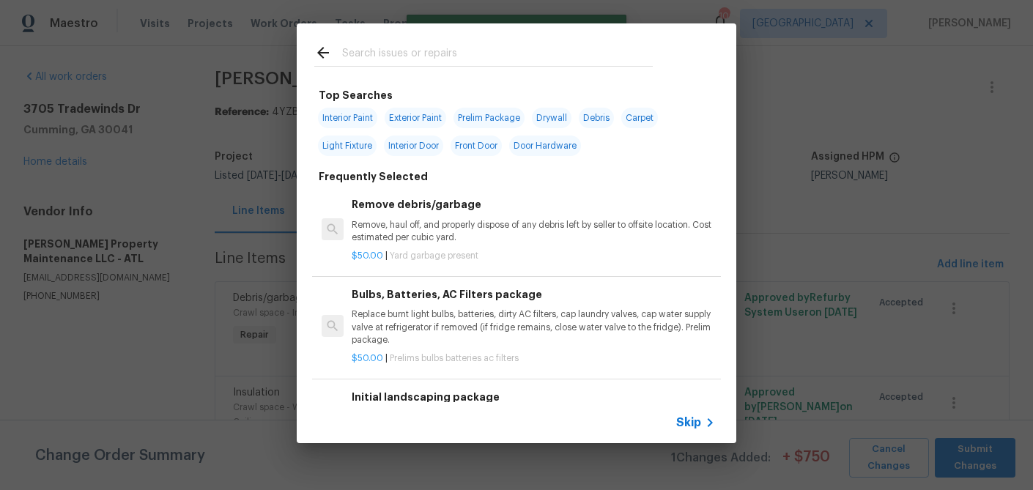
click at [460, 56] on input "text" at bounding box center [497, 55] width 311 height 22
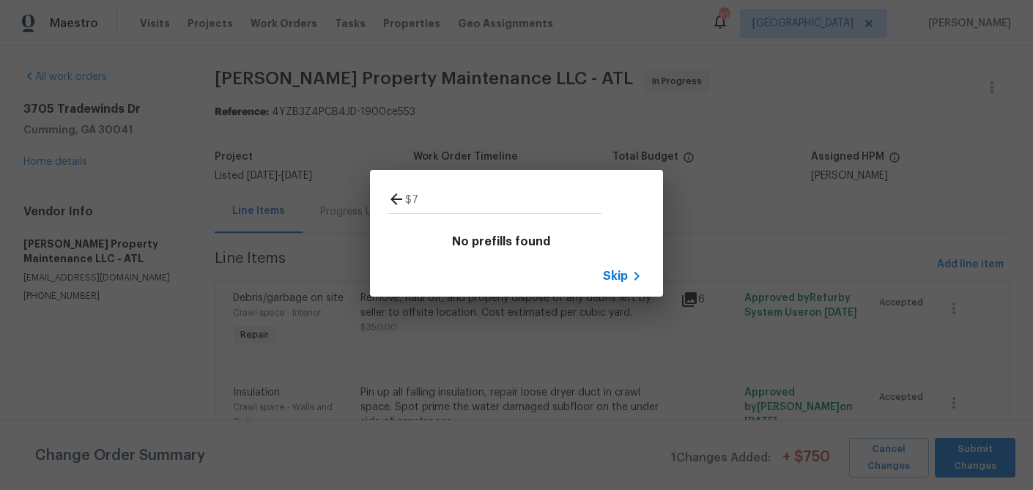
type input "$"
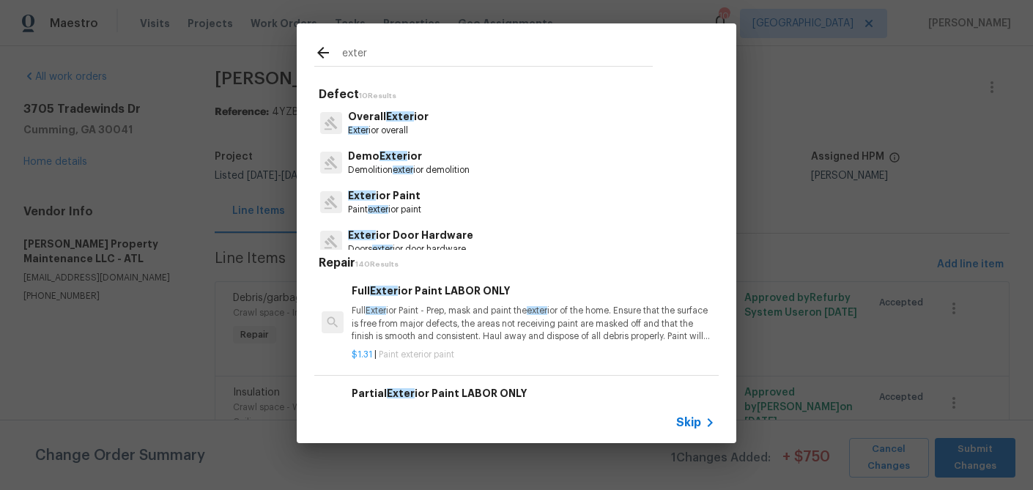
type input "exter"
click at [413, 122] on p "Overall Exter ior" at bounding box center [388, 116] width 81 height 15
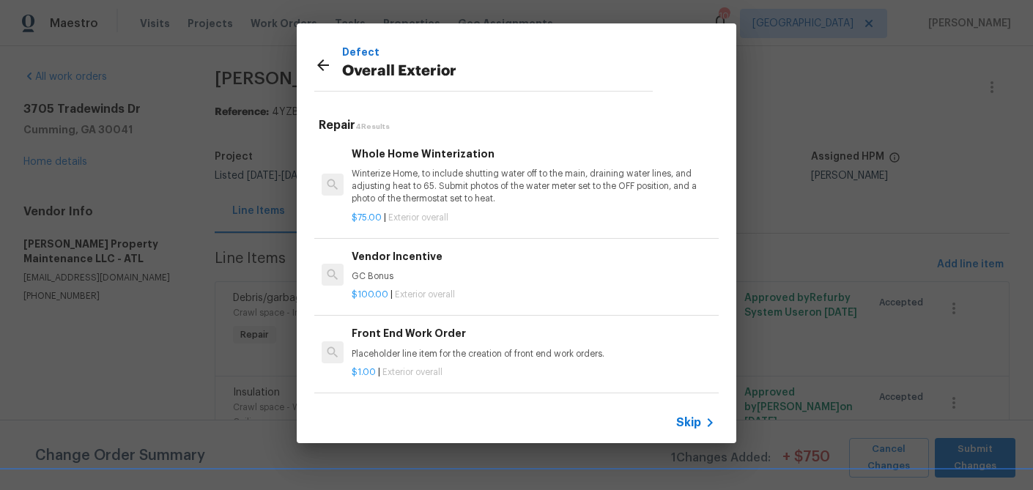
click at [420, 269] on div "Vendor Incentive GC Bonus" at bounding box center [533, 265] width 363 height 35
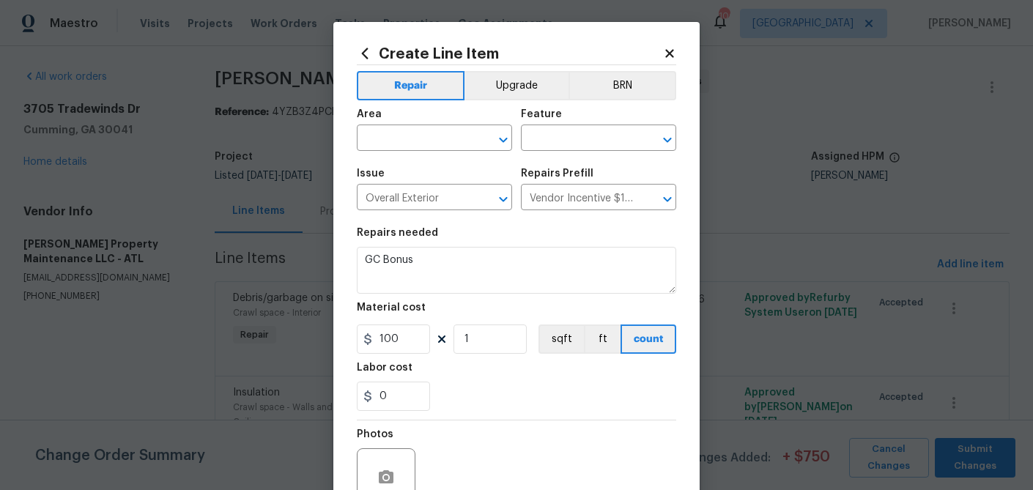
click at [423, 127] on div "Area" at bounding box center [434, 118] width 155 height 19
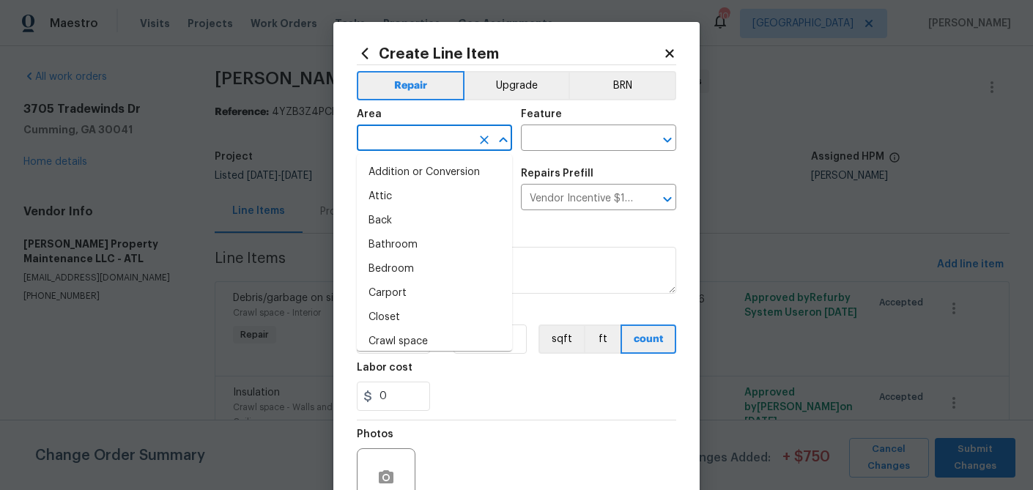
click at [420, 138] on input "text" at bounding box center [414, 139] width 114 height 23
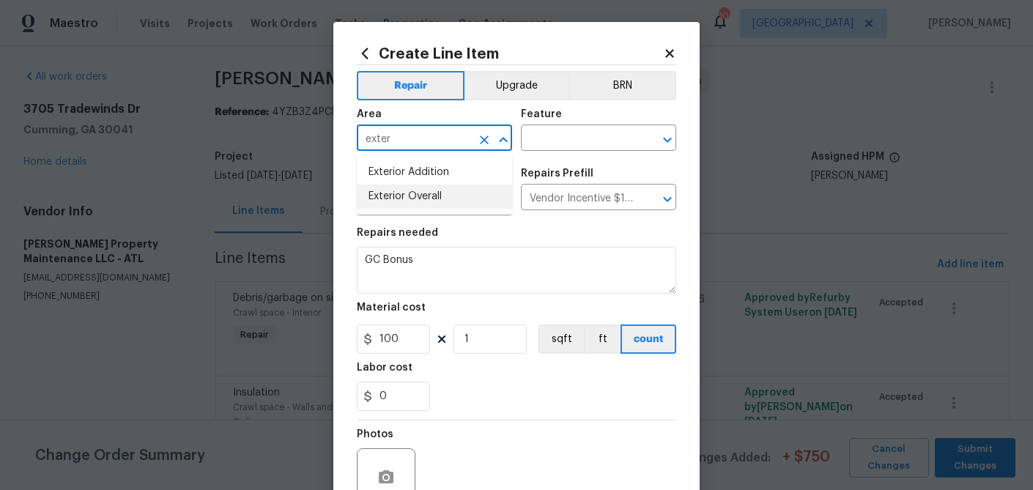
click at [403, 196] on li "Exterior Overall" at bounding box center [434, 197] width 155 height 24
type input "Exterior Overall"
click at [553, 137] on input "text" at bounding box center [578, 139] width 114 height 23
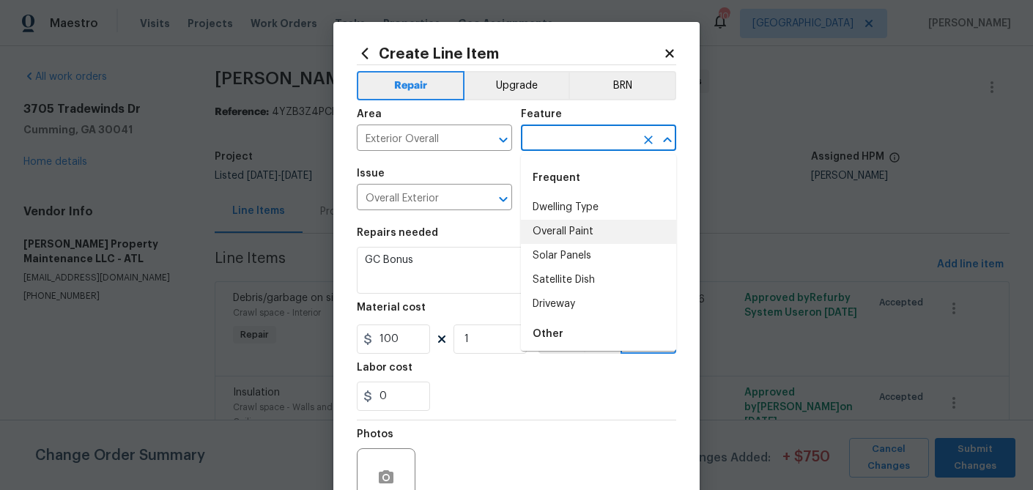
click at [560, 233] on li "Overall Paint" at bounding box center [598, 232] width 155 height 24
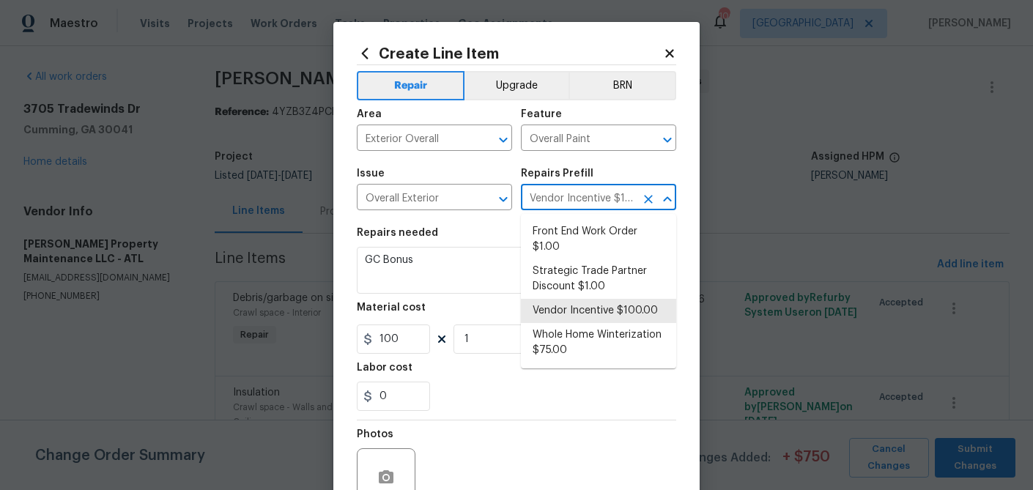
click at [578, 201] on input "Vendor Incentive $100.00" at bounding box center [578, 199] width 114 height 23
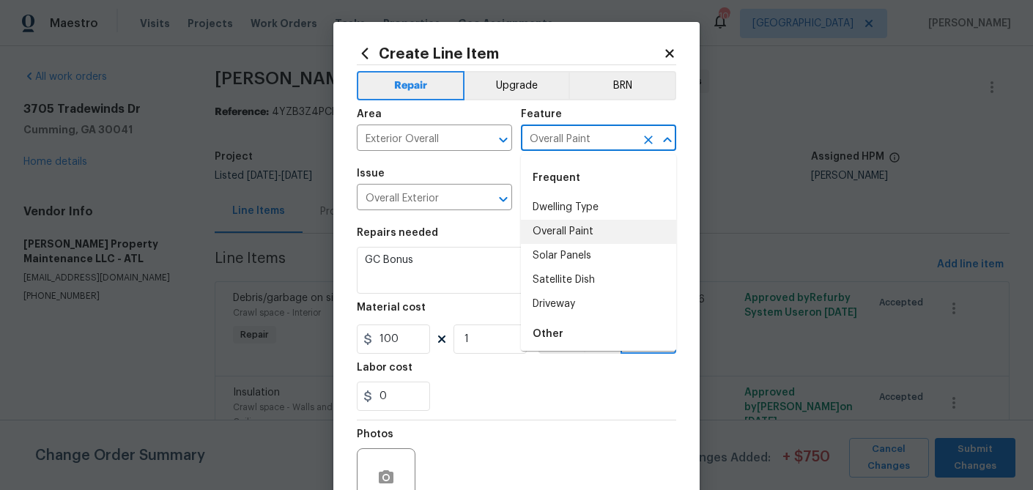
click at [561, 141] on input "Overall Paint" at bounding box center [578, 139] width 114 height 23
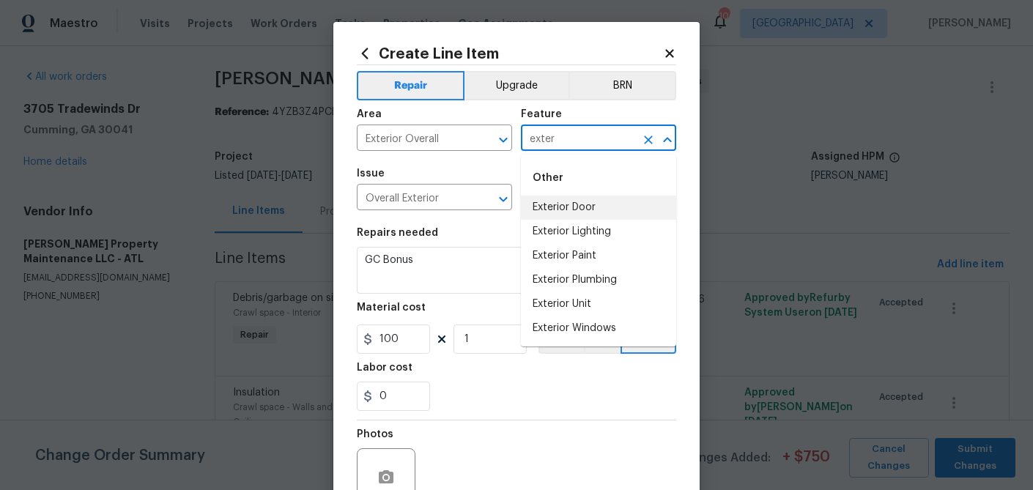
click at [565, 204] on li "Exterior Door" at bounding box center [598, 208] width 155 height 24
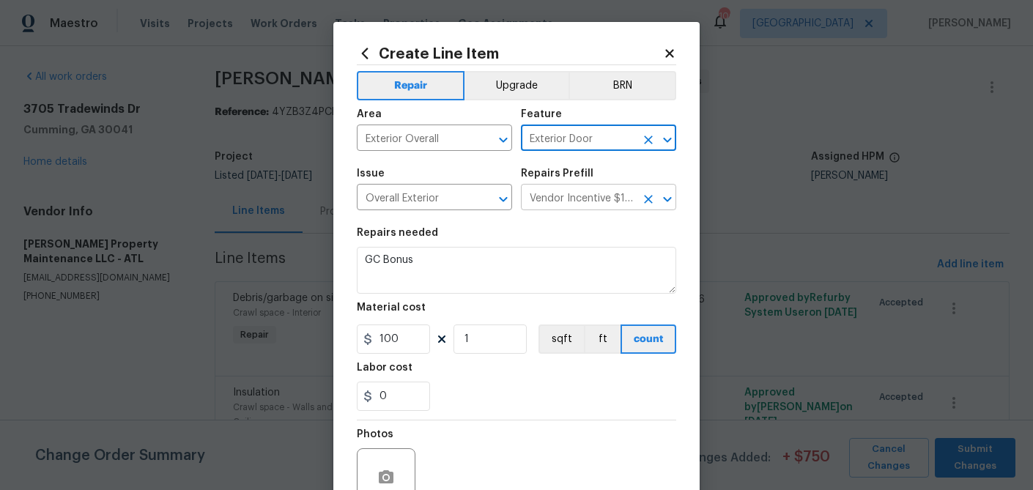
type input "Exterior Door"
click at [552, 209] on input "Vendor Incentive $100.00" at bounding box center [578, 199] width 114 height 23
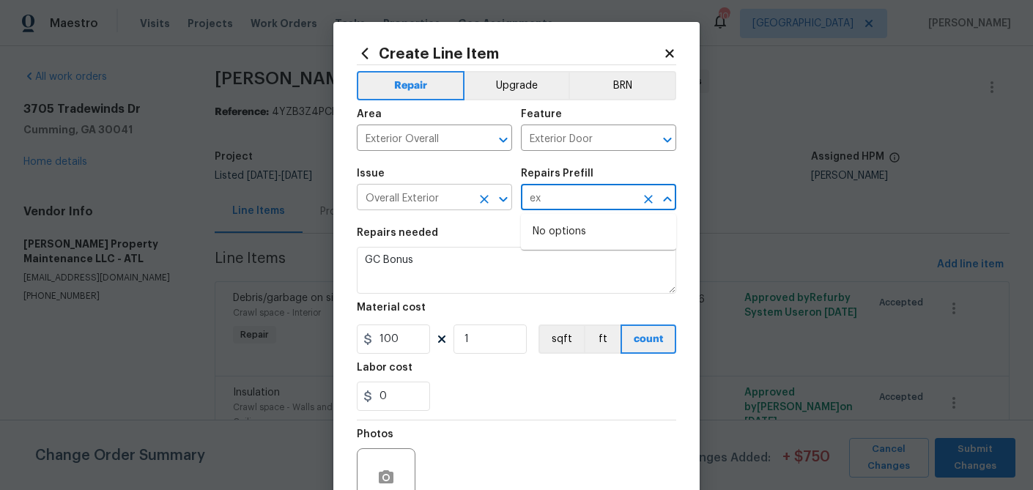
click at [481, 203] on icon "Clear" at bounding box center [484, 199] width 9 height 9
type input "ex"
type input "Vendor Incentive $100.00"
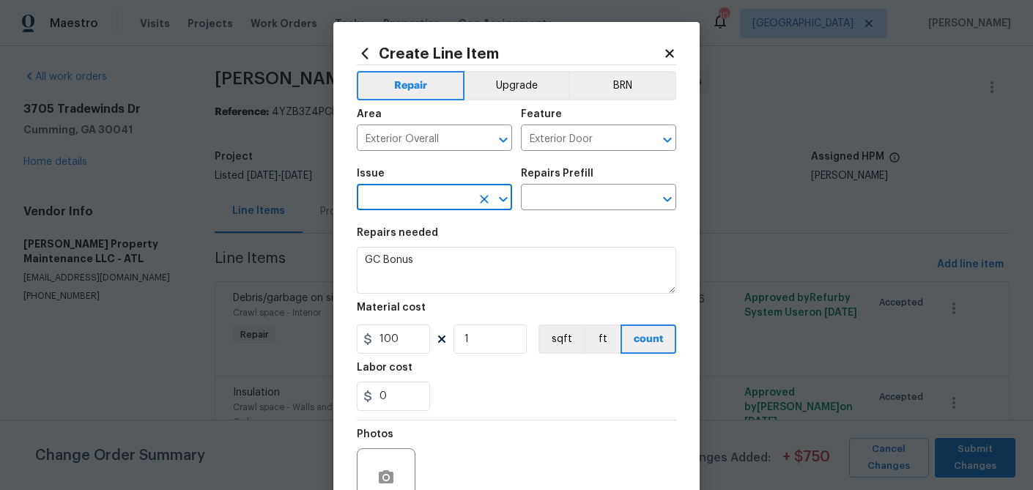
click at [456, 202] on input "text" at bounding box center [414, 199] width 114 height 23
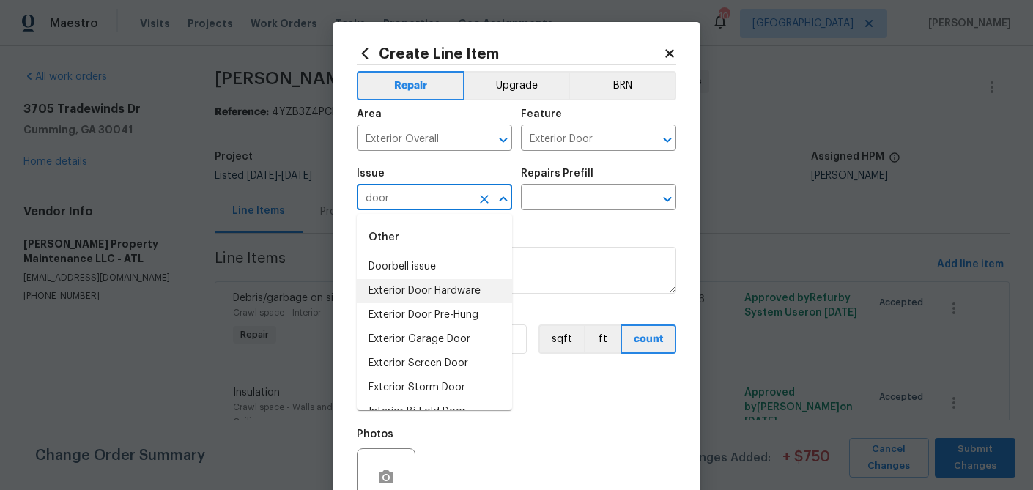
click at [435, 296] on li "Exterior Door Hardware" at bounding box center [434, 291] width 155 height 24
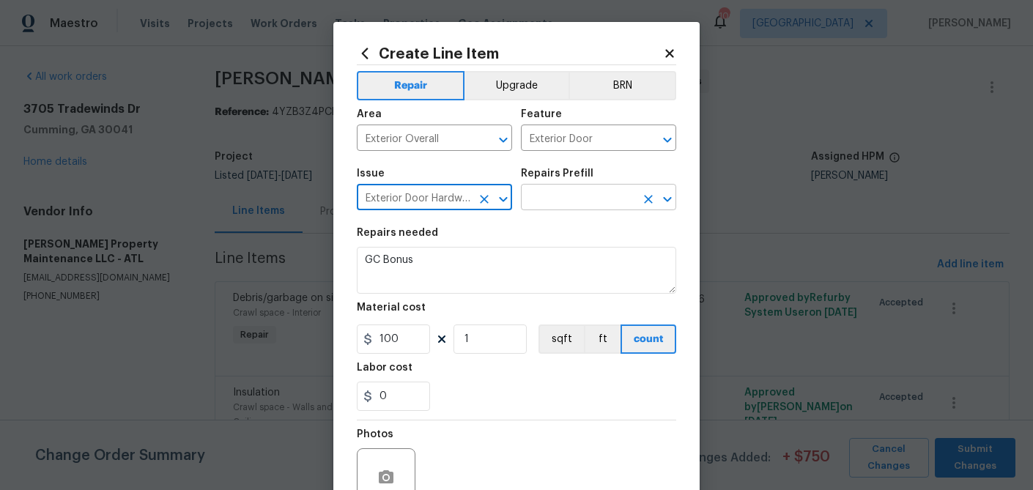
type input "Exterior Door Hardware"
click at [560, 204] on input "text" at bounding box center [578, 199] width 114 height 23
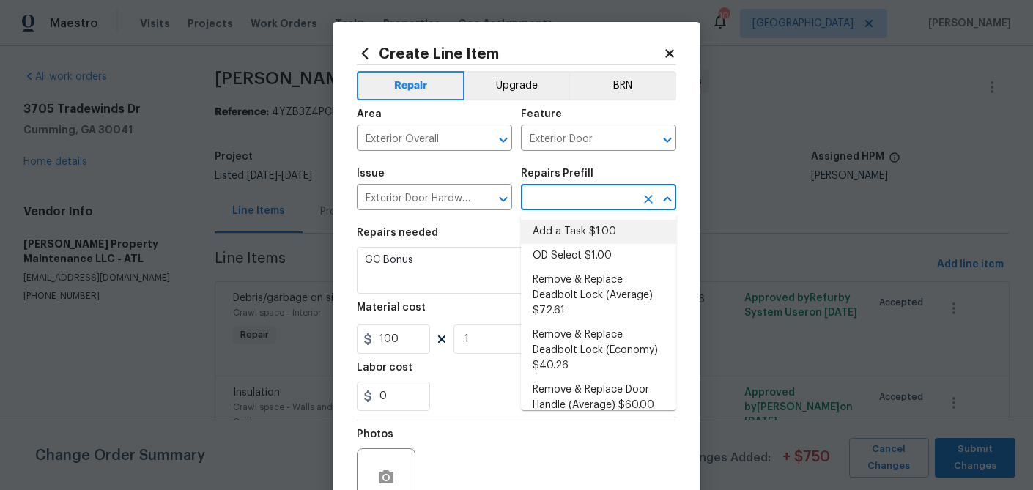
click at [560, 225] on li "Add a Task $1.00" at bounding box center [598, 232] width 155 height 24
type input "Interior Door"
type input "Add a Task $1.00"
type textarea "HPM to detail"
type input "1"
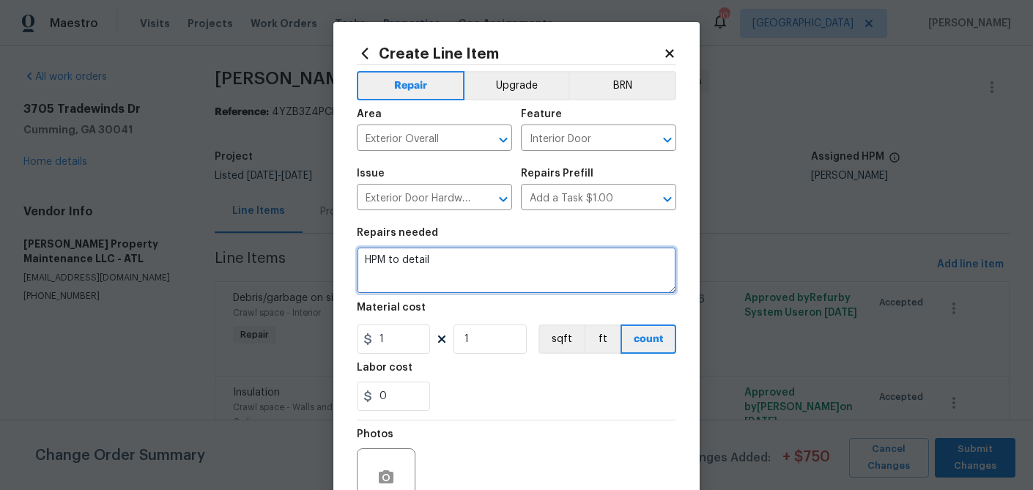
drag, startPoint x: 505, startPoint y: 259, endPoint x: 379, endPoint y: 258, distance: 125.3
click at [379, 258] on textarea "HPM to detail" at bounding box center [516, 270] width 319 height 47
click at [450, 270] on textarea "HPM to detail" at bounding box center [516, 270] width 319 height 47
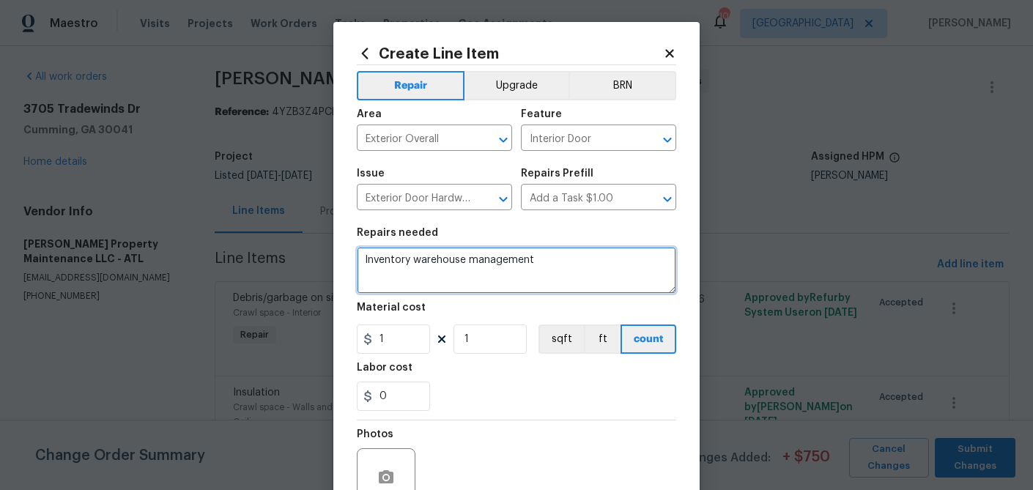
type textarea "Inventory warehouse management"
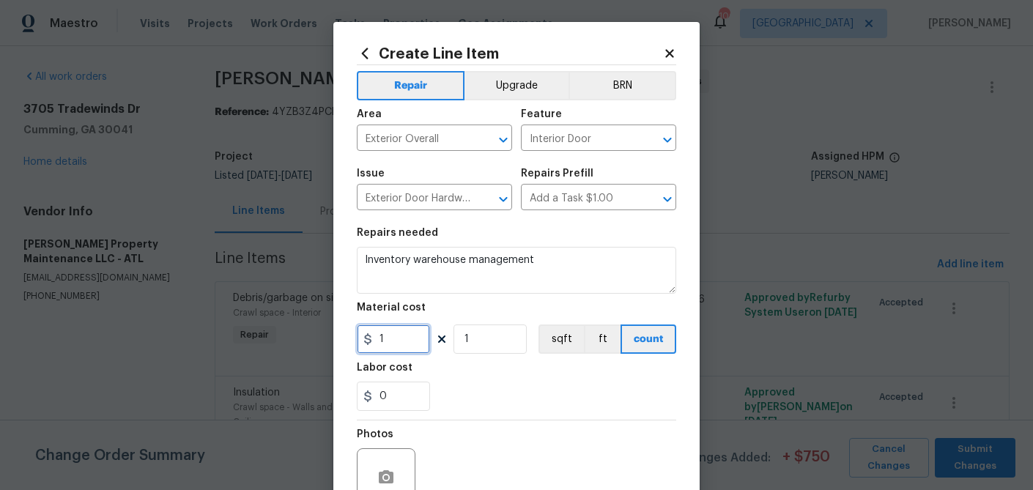
drag, startPoint x: 386, startPoint y: 335, endPoint x: 355, endPoint y: 338, distance: 30.9
click at [355, 338] on div "Create Line Item Repair Upgrade BRN Area Exterior Overall ​ Feature Interior Do…" at bounding box center [516, 315] width 366 height 587
type input "750"
click at [488, 393] on div "0" at bounding box center [516, 396] width 319 height 29
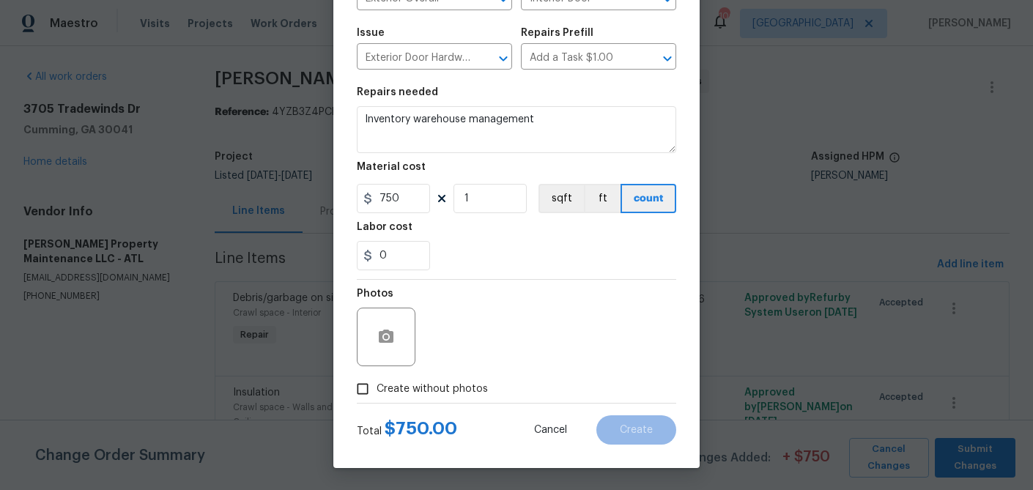
click at [363, 391] on input "Create without photos" at bounding box center [363, 389] width 28 height 28
checkbox input "true"
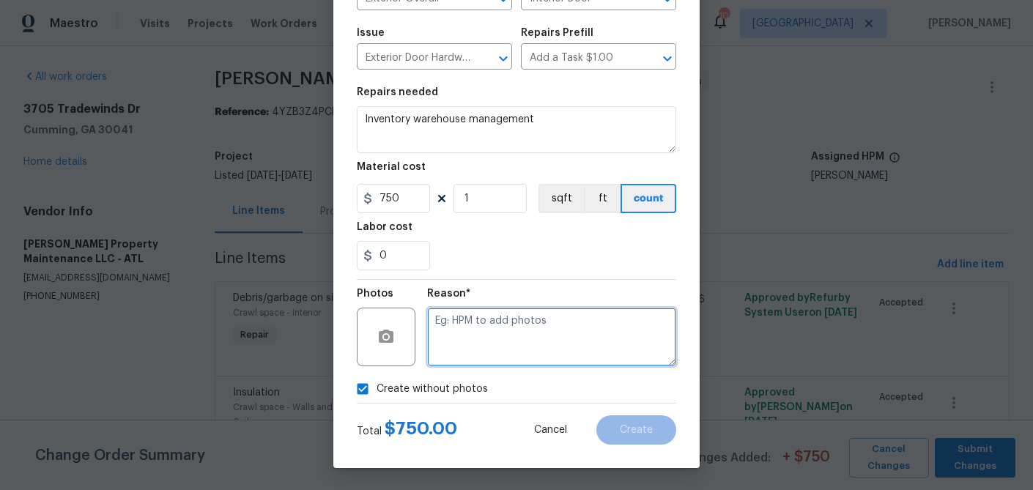
click at [575, 328] on textarea at bounding box center [551, 337] width 249 height 59
type textarea "warehouse"
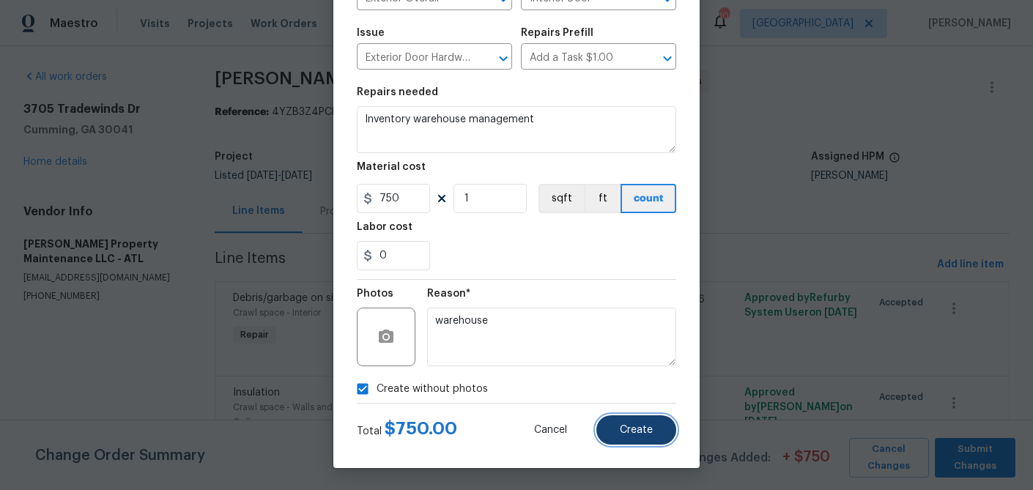
click at [629, 419] on button "Create" at bounding box center [636, 429] width 80 height 29
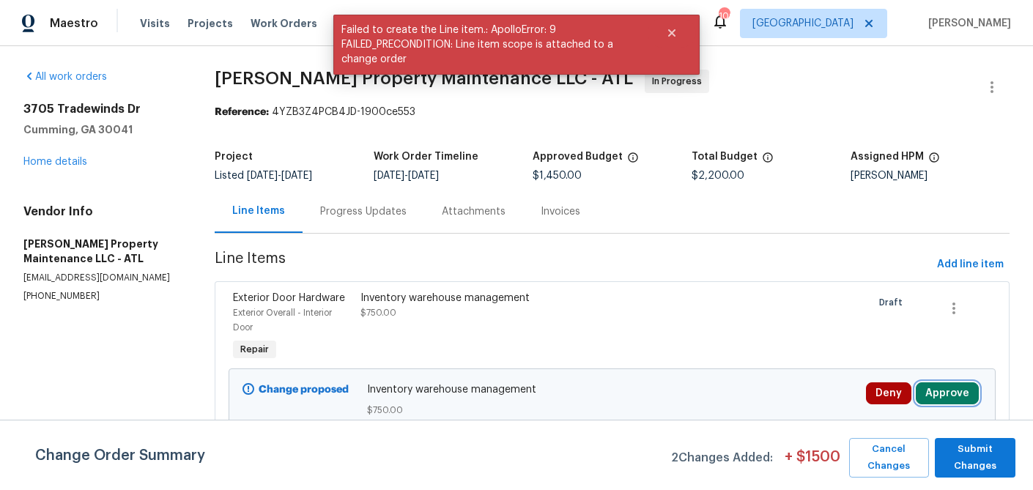
click at [955, 395] on button "Approve" at bounding box center [947, 393] width 63 height 22
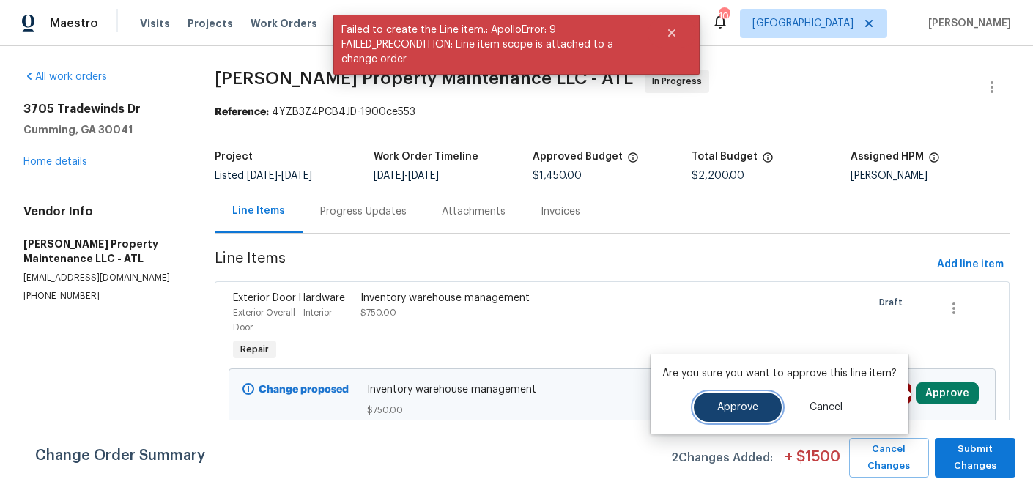
click at [746, 397] on button "Approve" at bounding box center [738, 407] width 88 height 29
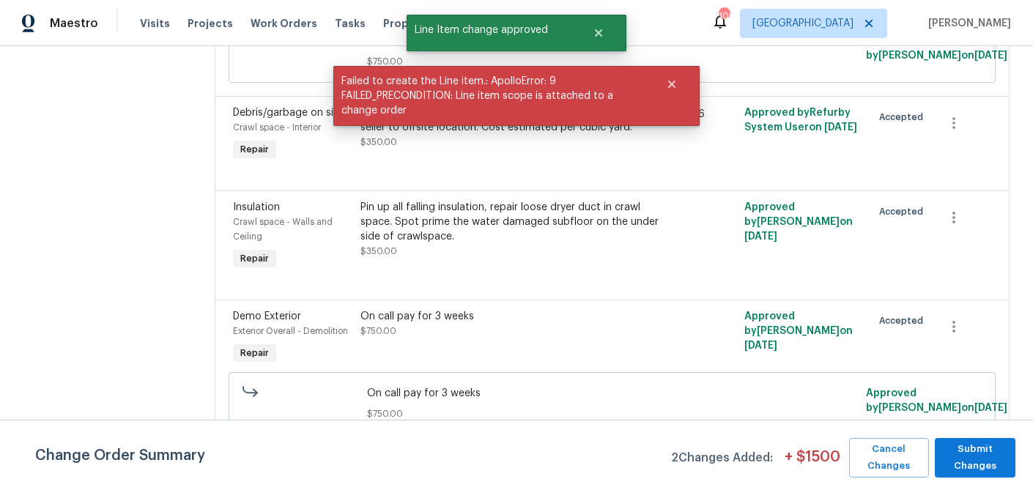
scroll to position [0, 0]
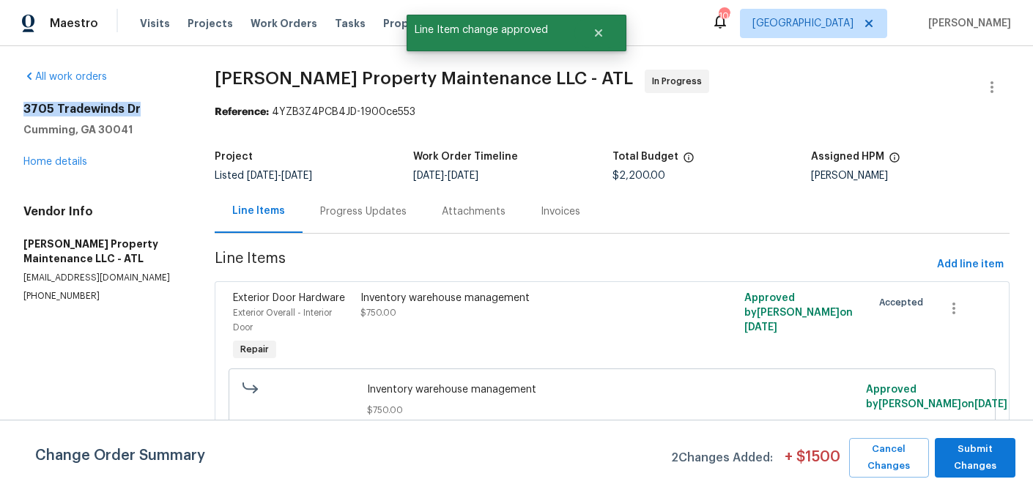
drag, startPoint x: 150, startPoint y: 106, endPoint x: 15, endPoint y: 104, distance: 134.8
click at [15, 104] on div "All work orders 3705 Tradewinds Dr Cumming, GA 30041 Home details Vendor Info G…" at bounding box center [516, 442] width 1033 height 793
copy h2 "3705 Tradewinds Dr"
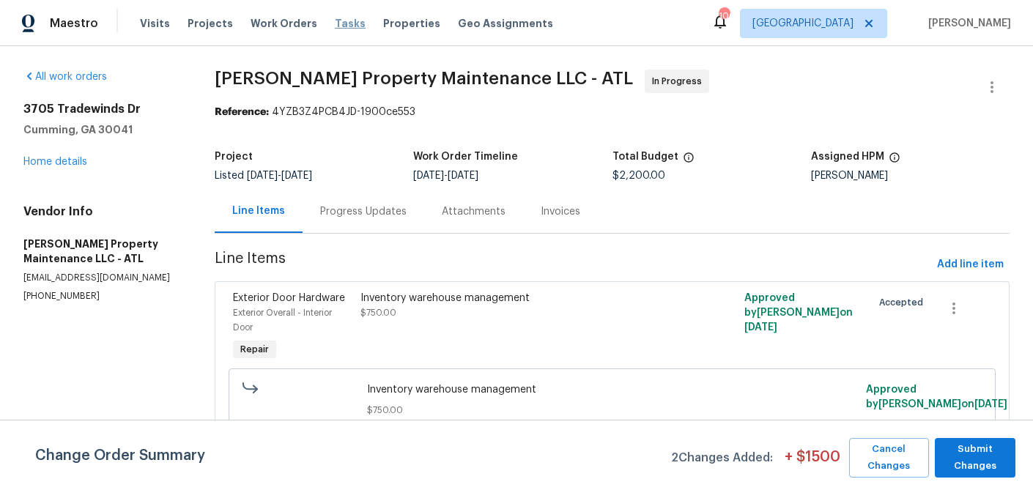
click at [335, 22] on span "Tasks" at bounding box center [350, 23] width 31 height 10
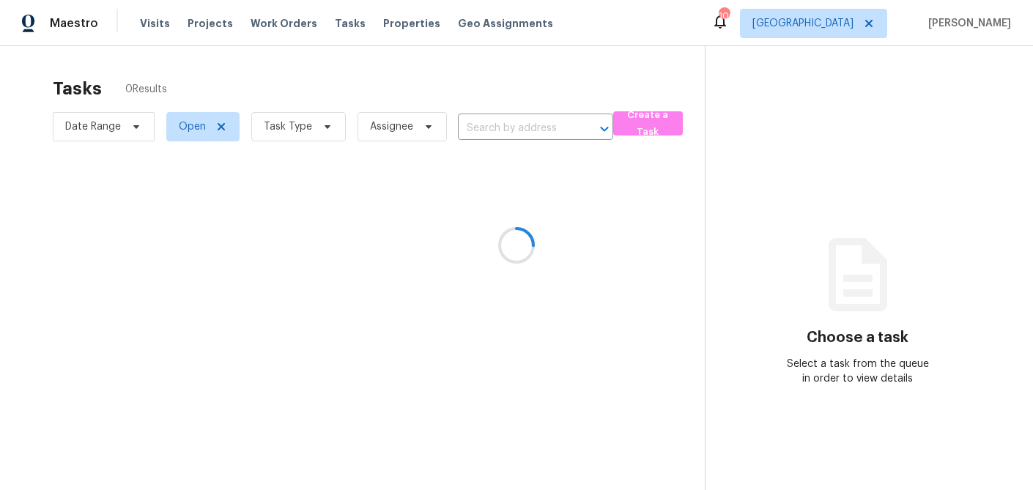
click at [317, 129] on div at bounding box center [516, 245] width 1033 height 490
click at [325, 127] on div at bounding box center [516, 245] width 1033 height 490
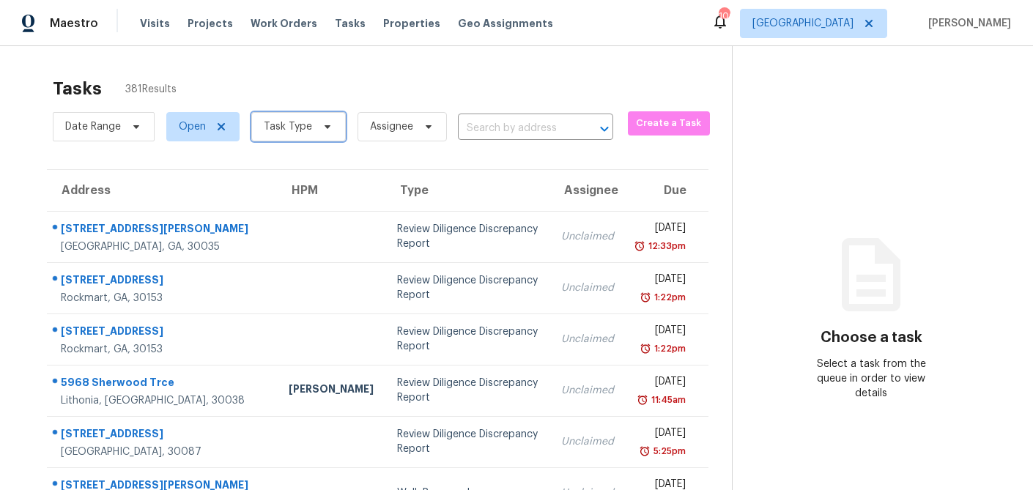
click at [325, 127] on icon at bounding box center [327, 127] width 6 height 4
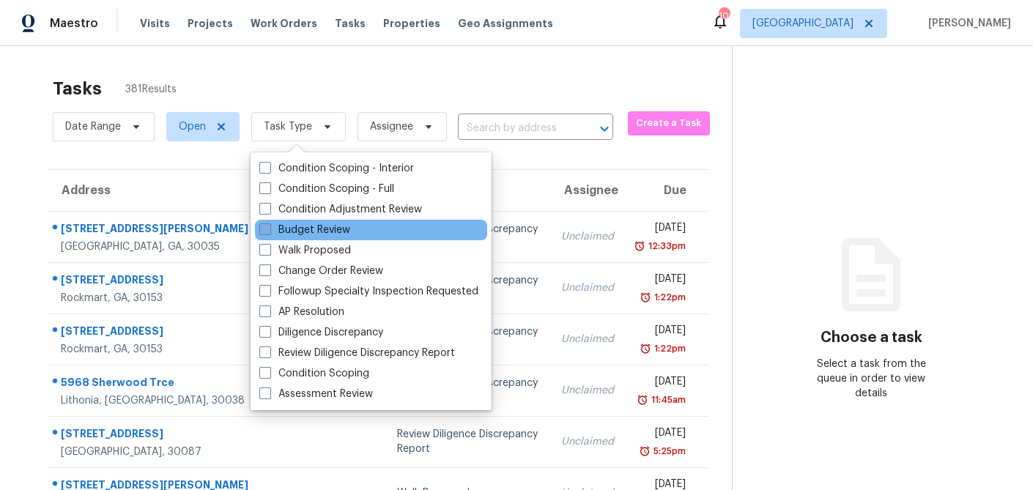
click at [267, 227] on span at bounding box center [265, 229] width 12 height 12
click at [267, 227] on input "Budget Review" at bounding box center [264, 228] width 10 height 10
checkbox input "true"
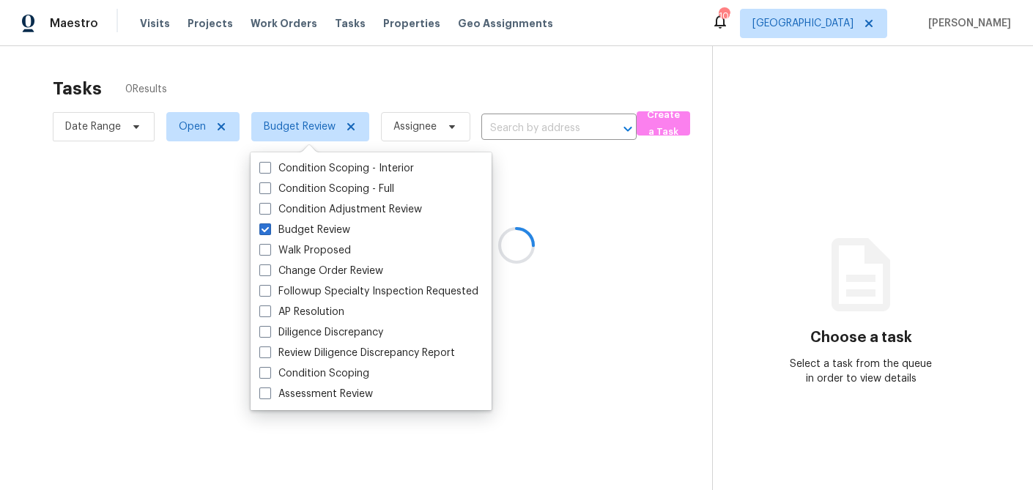
click at [358, 67] on div at bounding box center [516, 245] width 1033 height 490
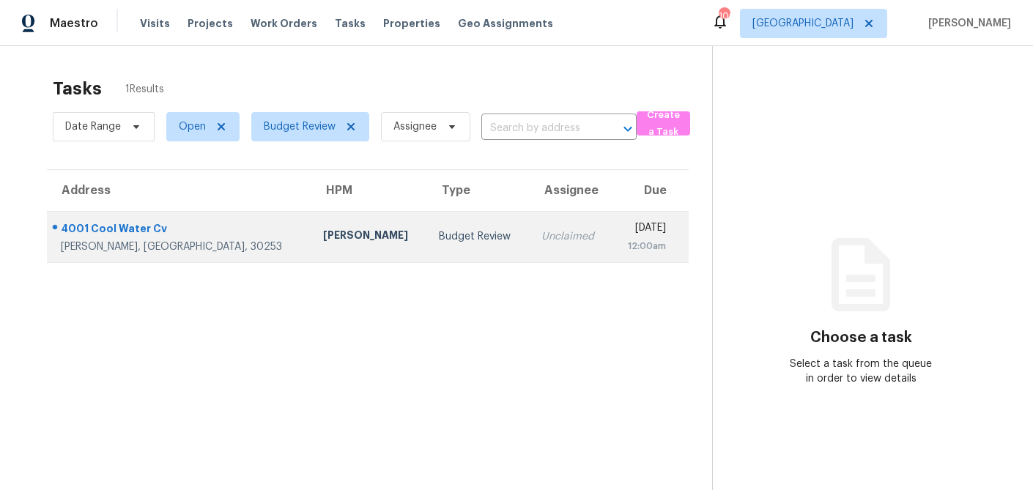
click at [153, 240] on div "McDonough, GA, 30253" at bounding box center [180, 247] width 239 height 15
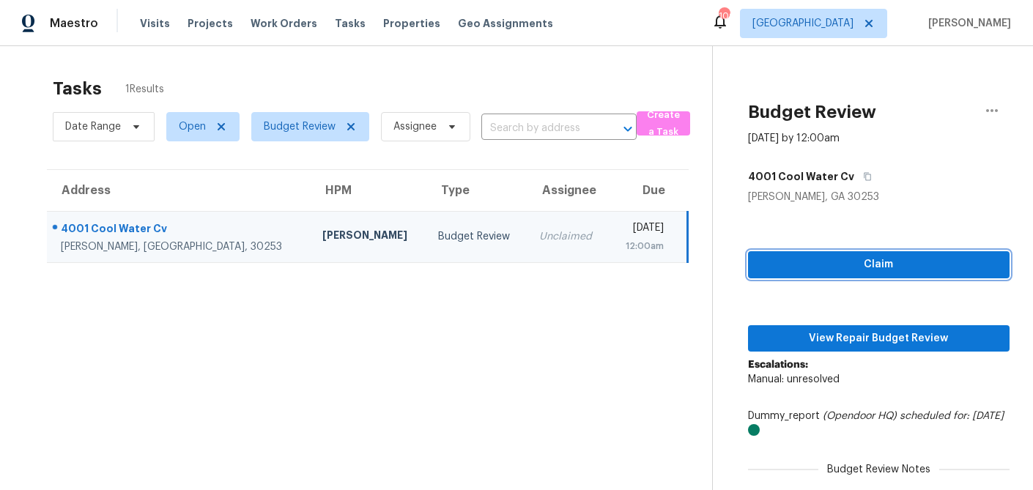
click at [847, 260] on span "Claim" at bounding box center [879, 265] width 238 height 18
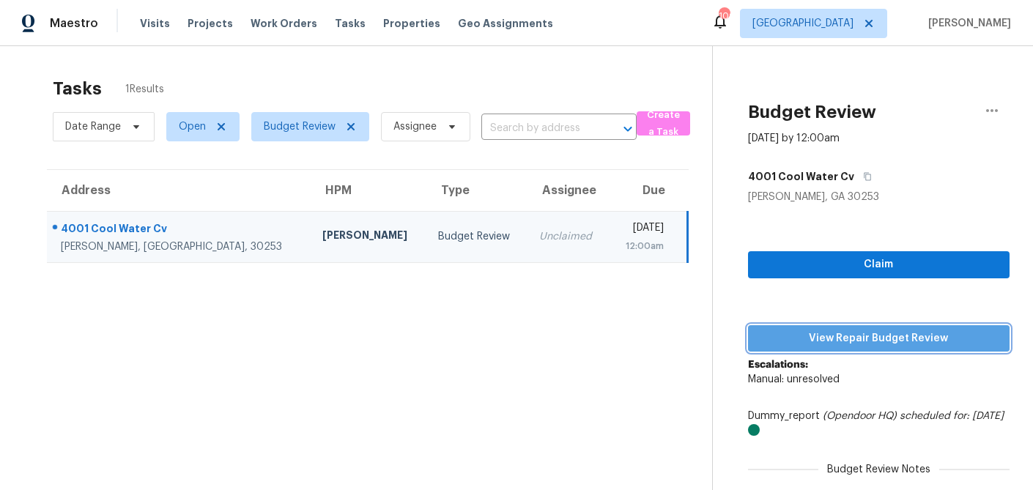
click at [840, 338] on span "View Repair Budget Review" at bounding box center [879, 339] width 238 height 18
